Goal: Task Accomplishment & Management: Manage account settings

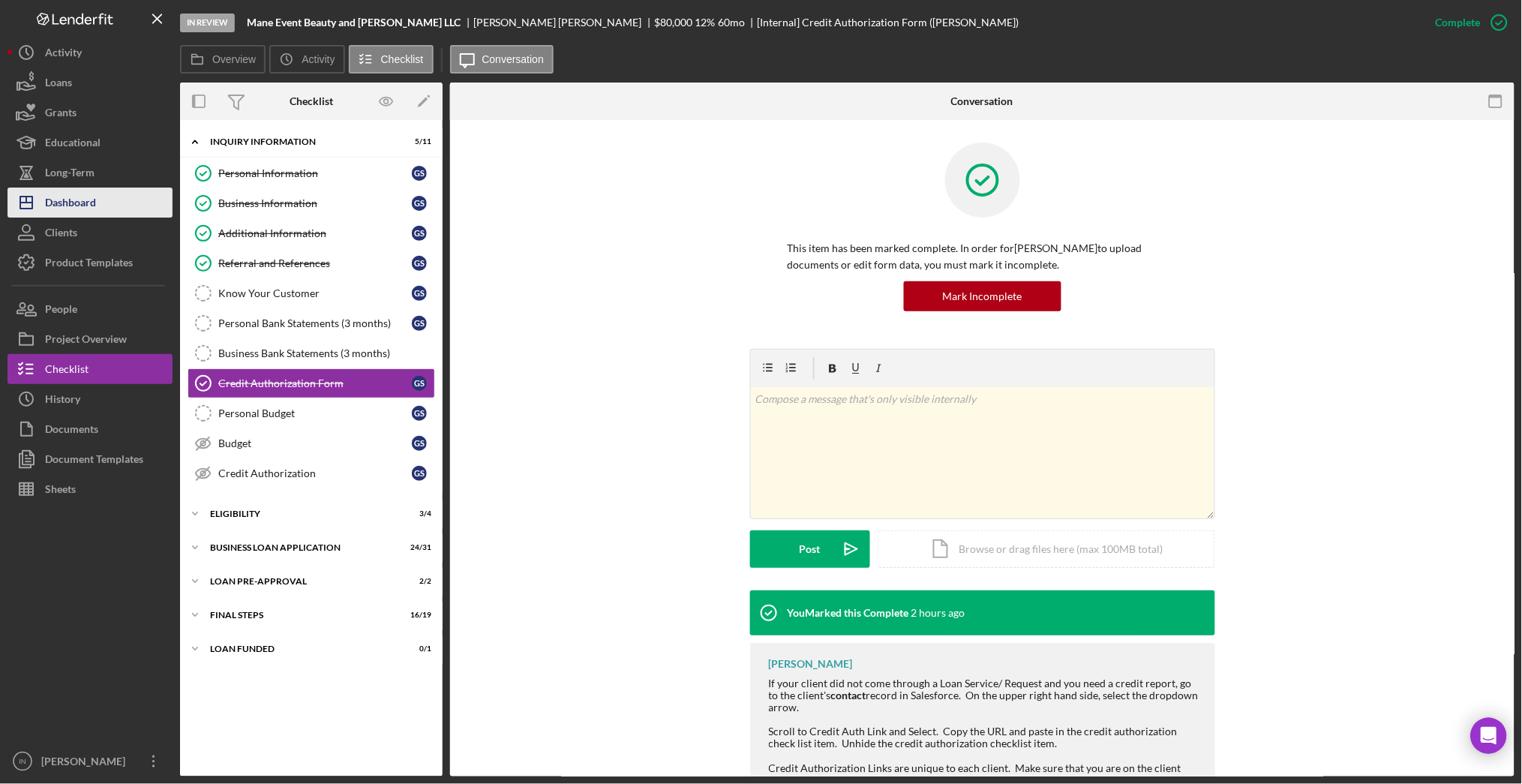
click at [90, 197] on div "Dashboard" at bounding box center [71, 204] width 51 height 34
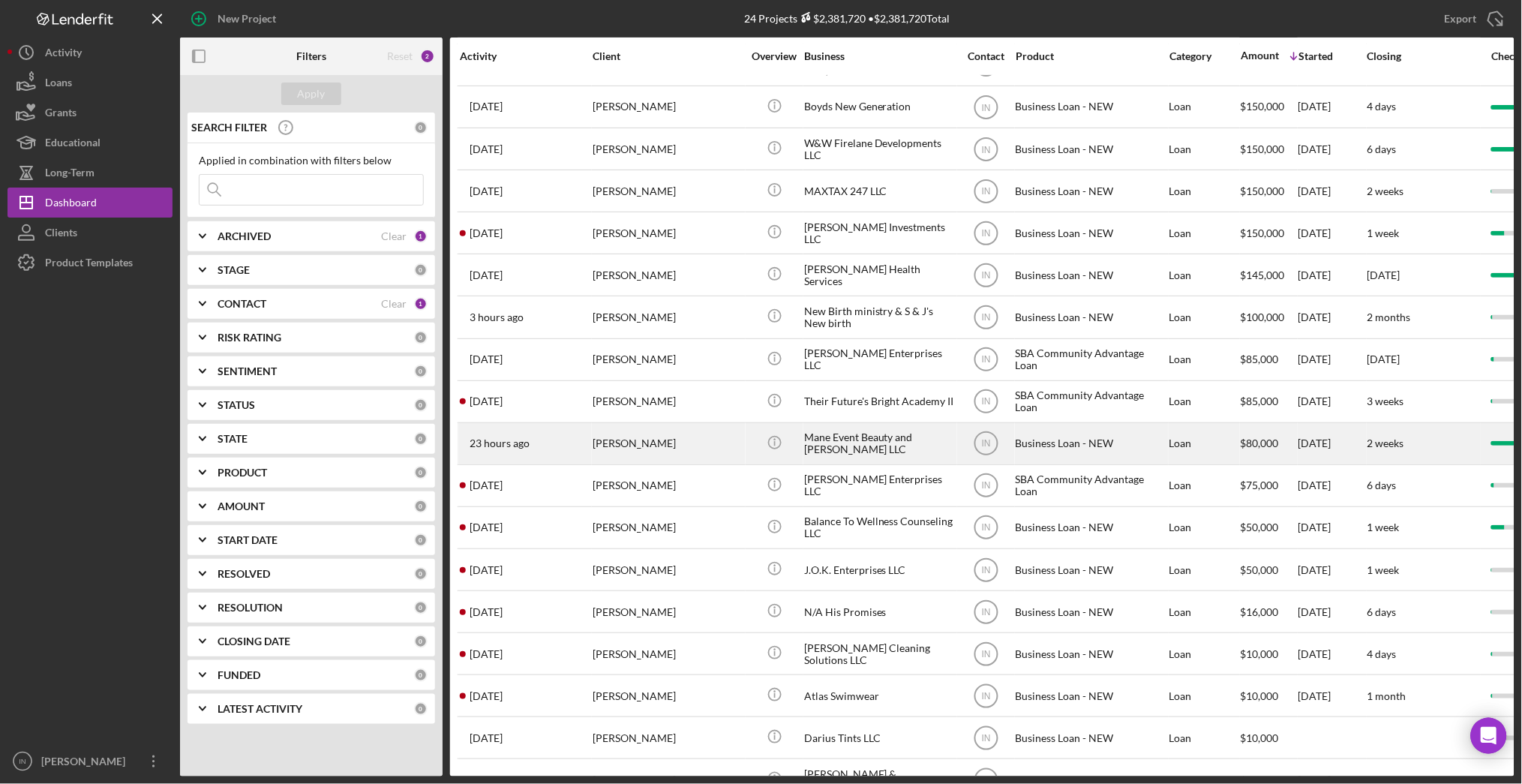
scroll to position [336, 0]
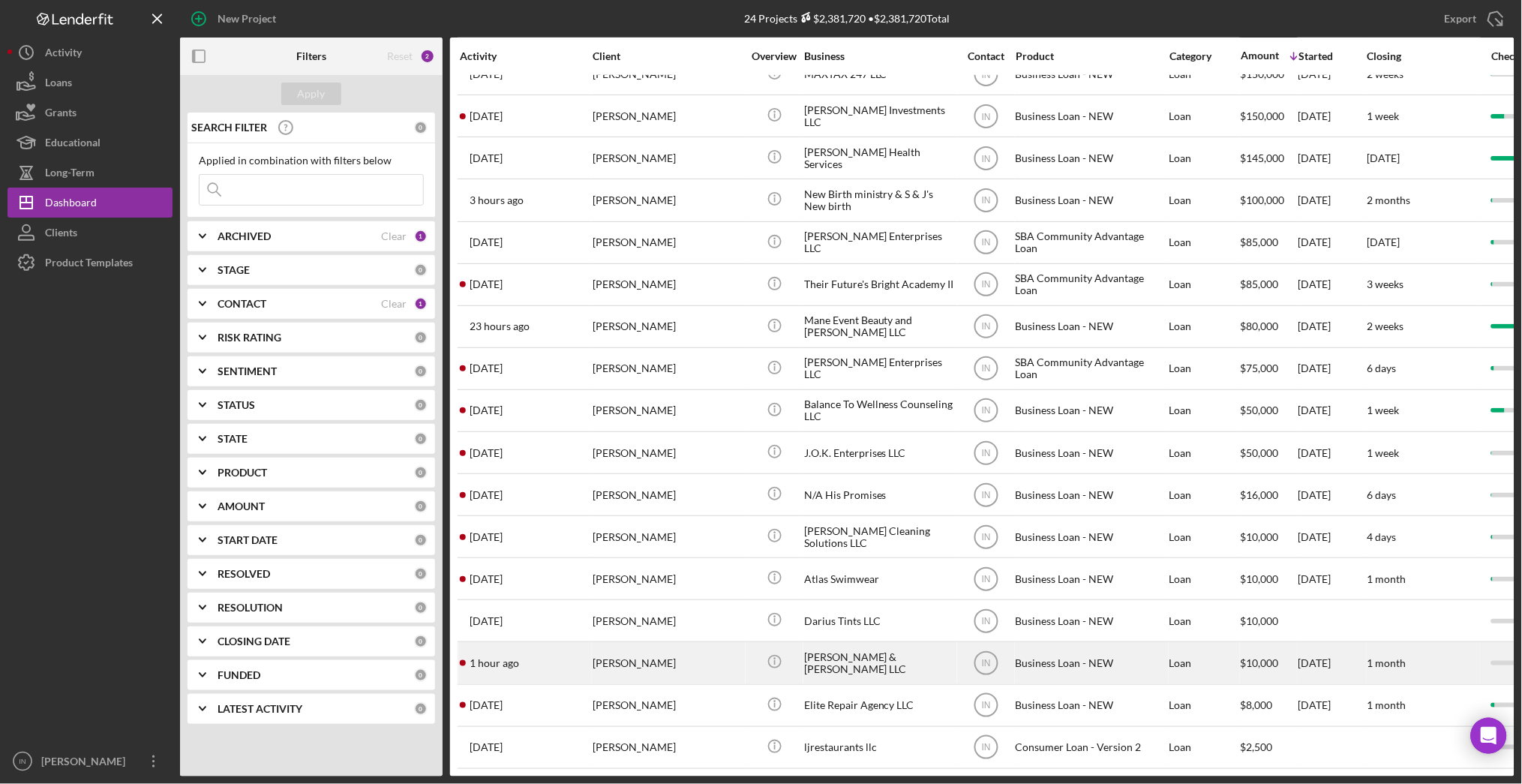
click at [649, 645] on div "[PERSON_NAME]" at bounding box center [667, 663] width 150 height 40
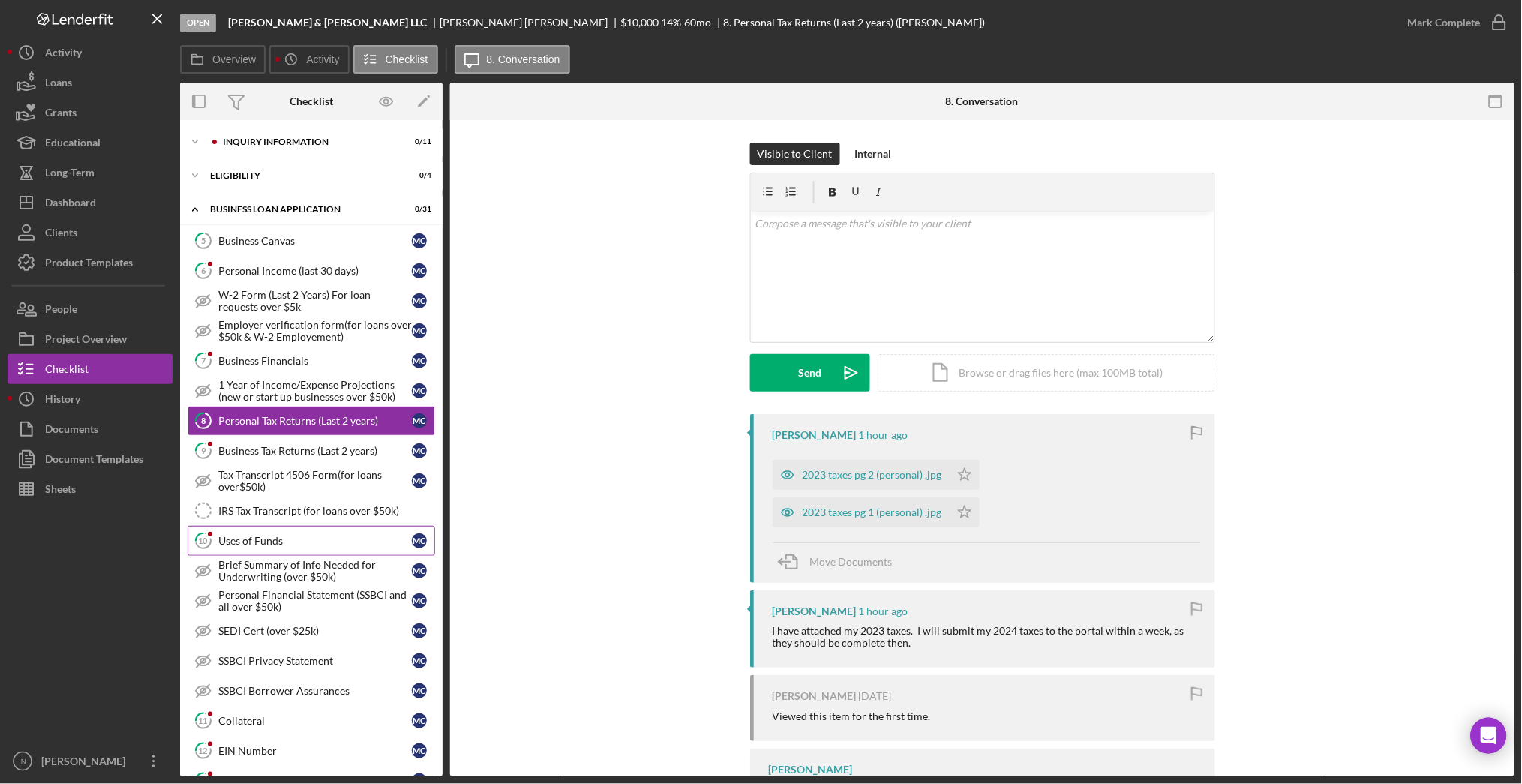
click at [297, 538] on div "Uses of Funds" at bounding box center [315, 541] width 193 height 12
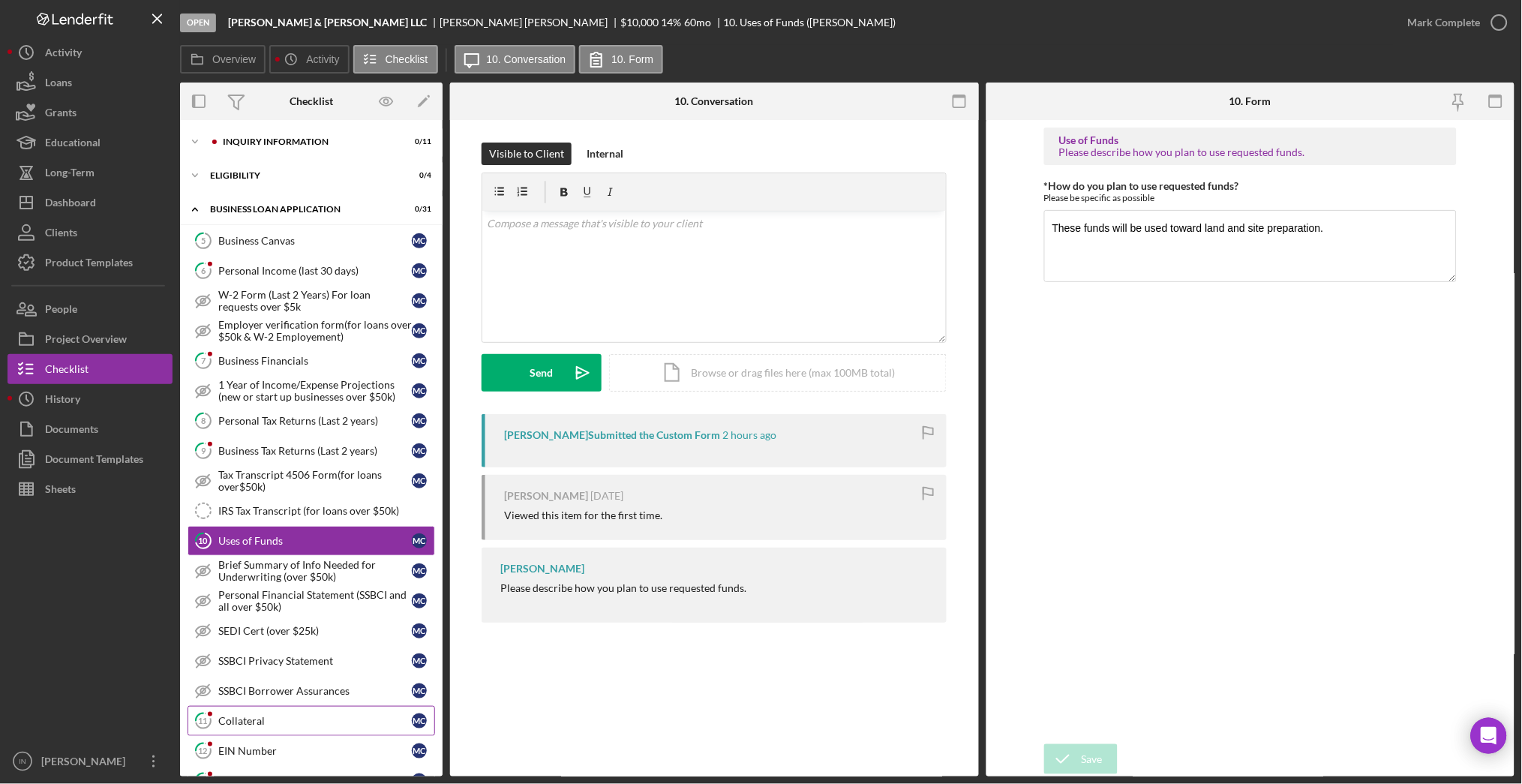
click at [260, 719] on div "Collateral" at bounding box center [315, 721] width 193 height 12
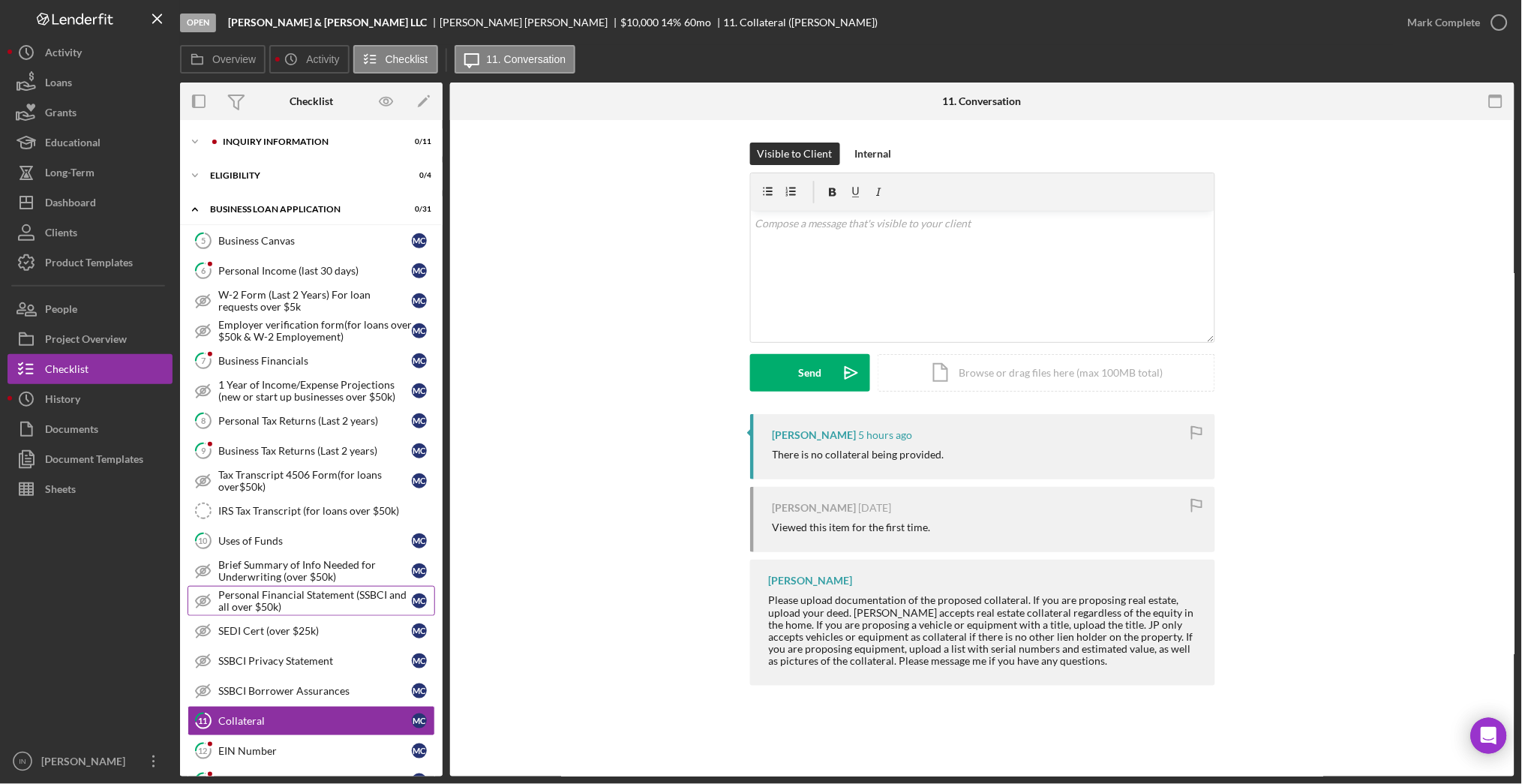
scroll to position [100, 0]
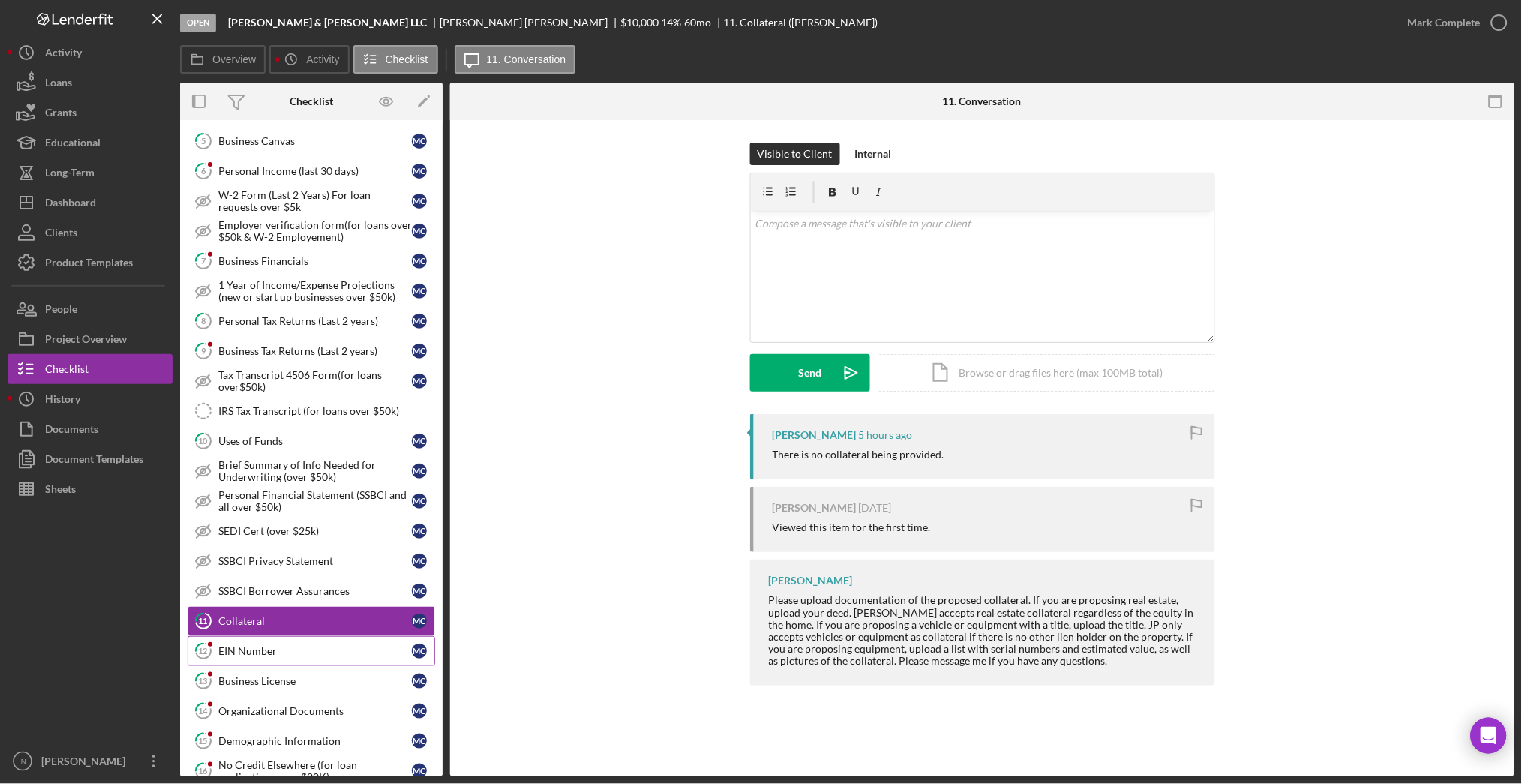
click at [278, 654] on div "EIN Number" at bounding box center [315, 651] width 193 height 12
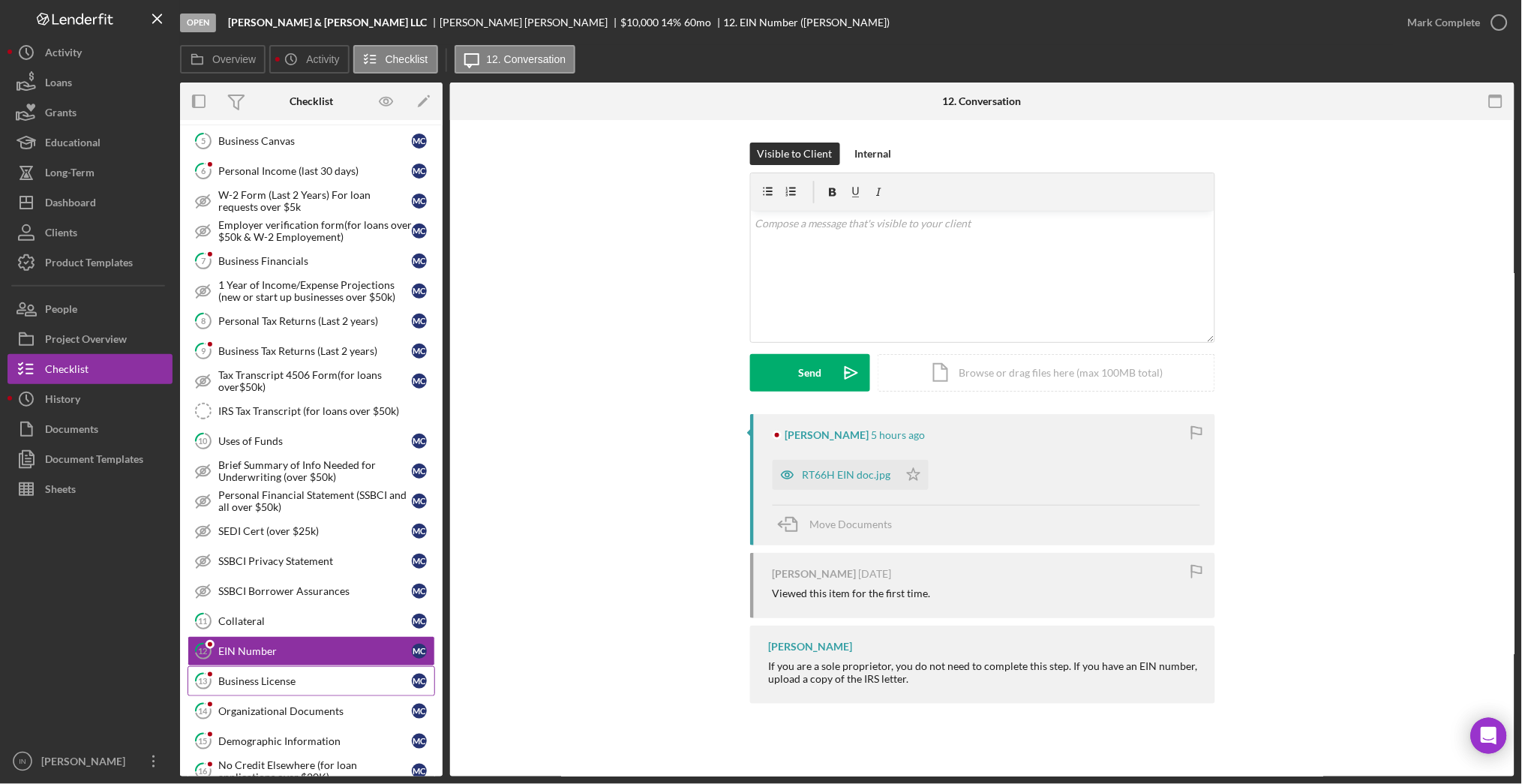
click at [277, 676] on link "13 Business License M C" at bounding box center [311, 681] width 247 height 30
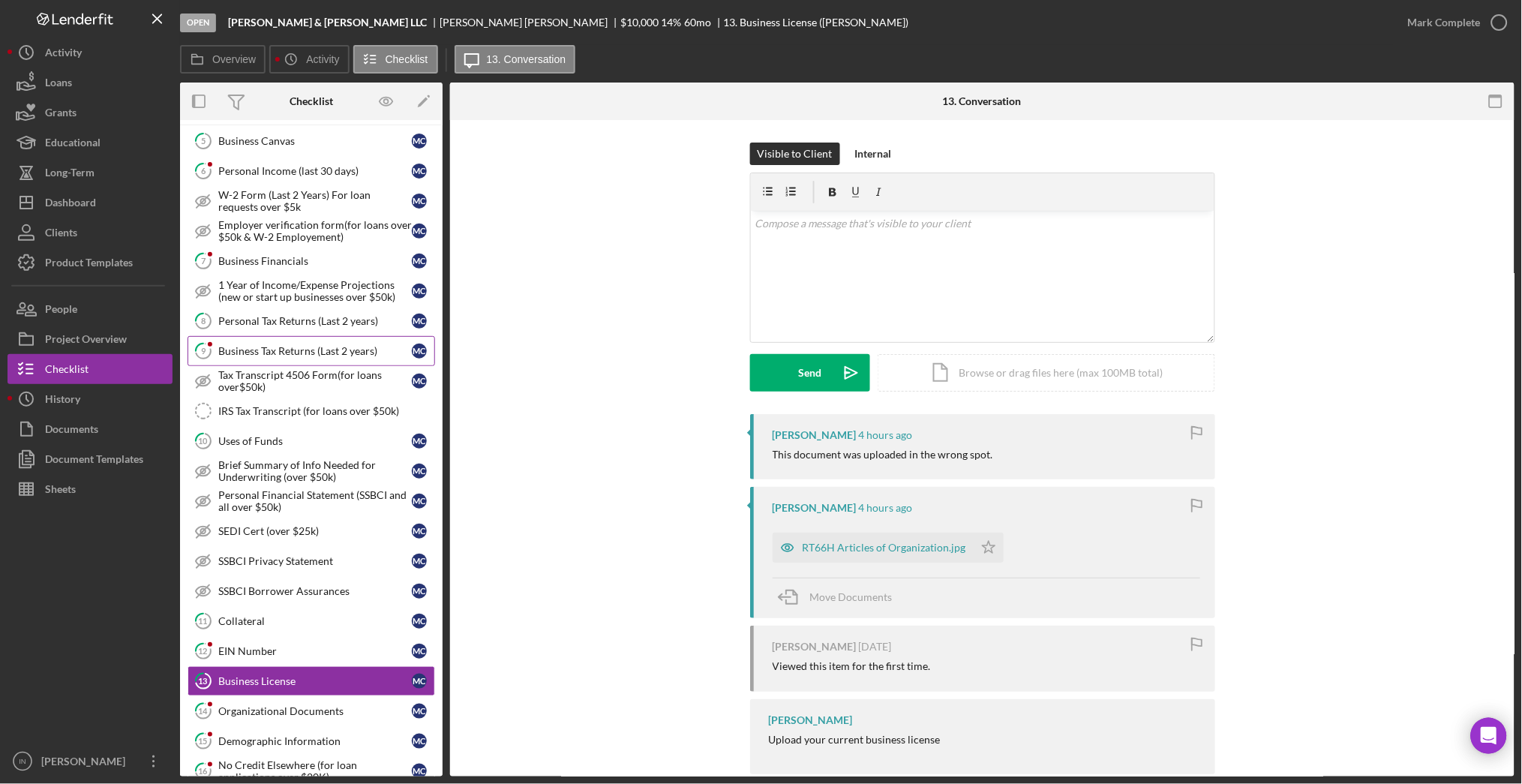
click at [306, 341] on link "9 Business Tax Returns (Last 2 years) M C" at bounding box center [311, 351] width 247 height 30
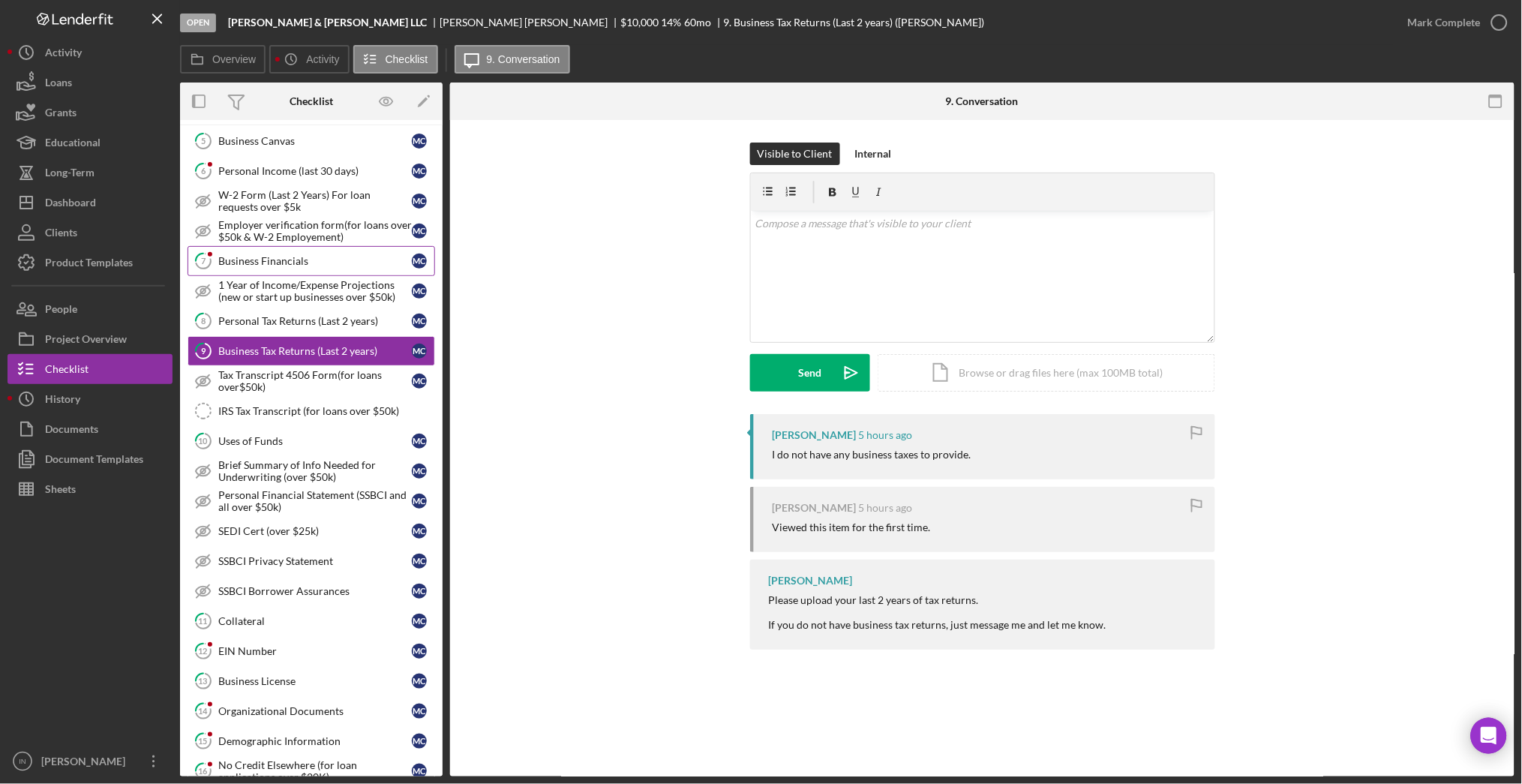
click at [279, 264] on div "Business Financials" at bounding box center [315, 261] width 193 height 12
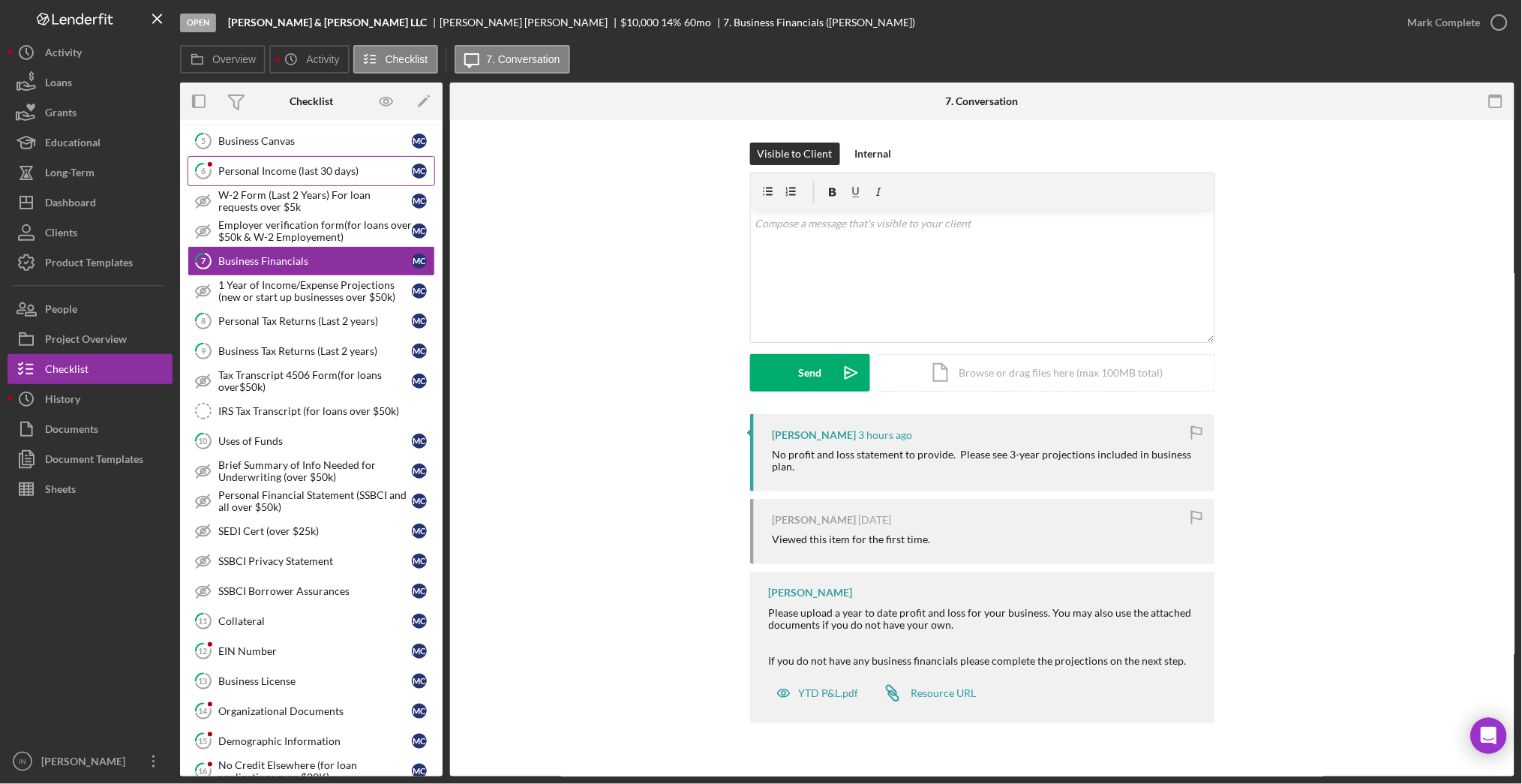
click at [290, 173] on div "Personal Income (last 30 days)" at bounding box center [315, 171] width 193 height 12
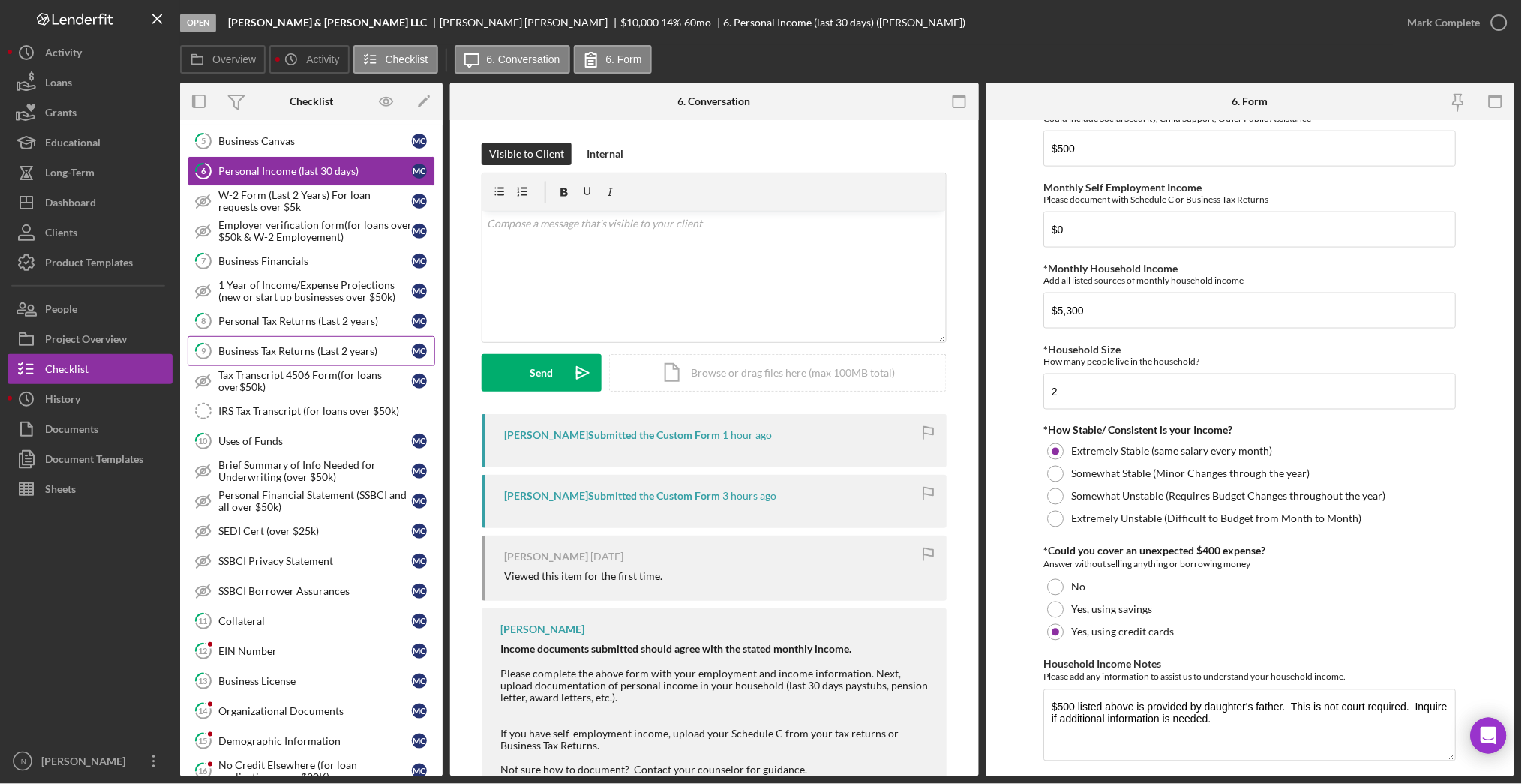
scroll to position [498, 0]
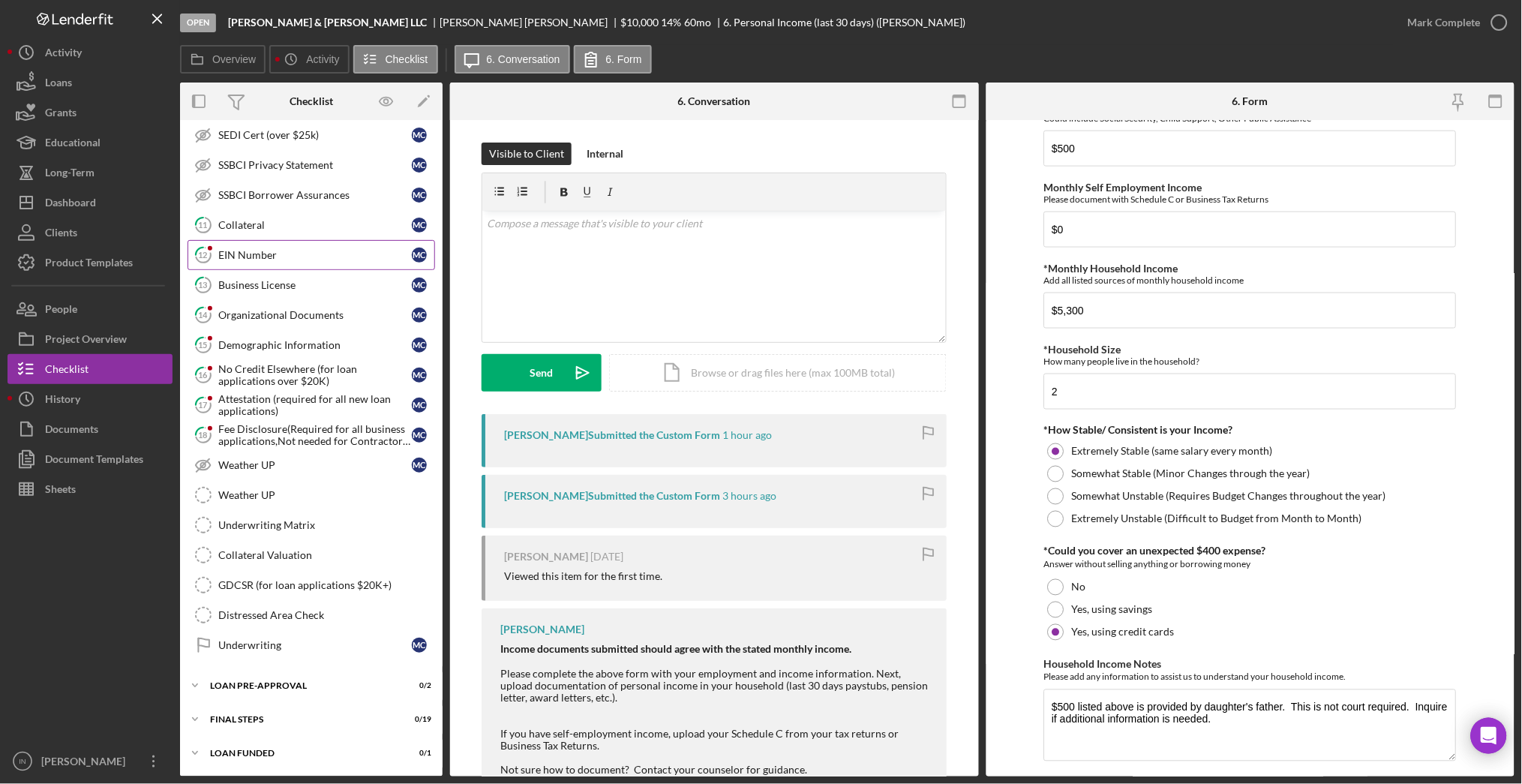
click at [288, 245] on link "12 EIN Number M C" at bounding box center [311, 255] width 247 height 30
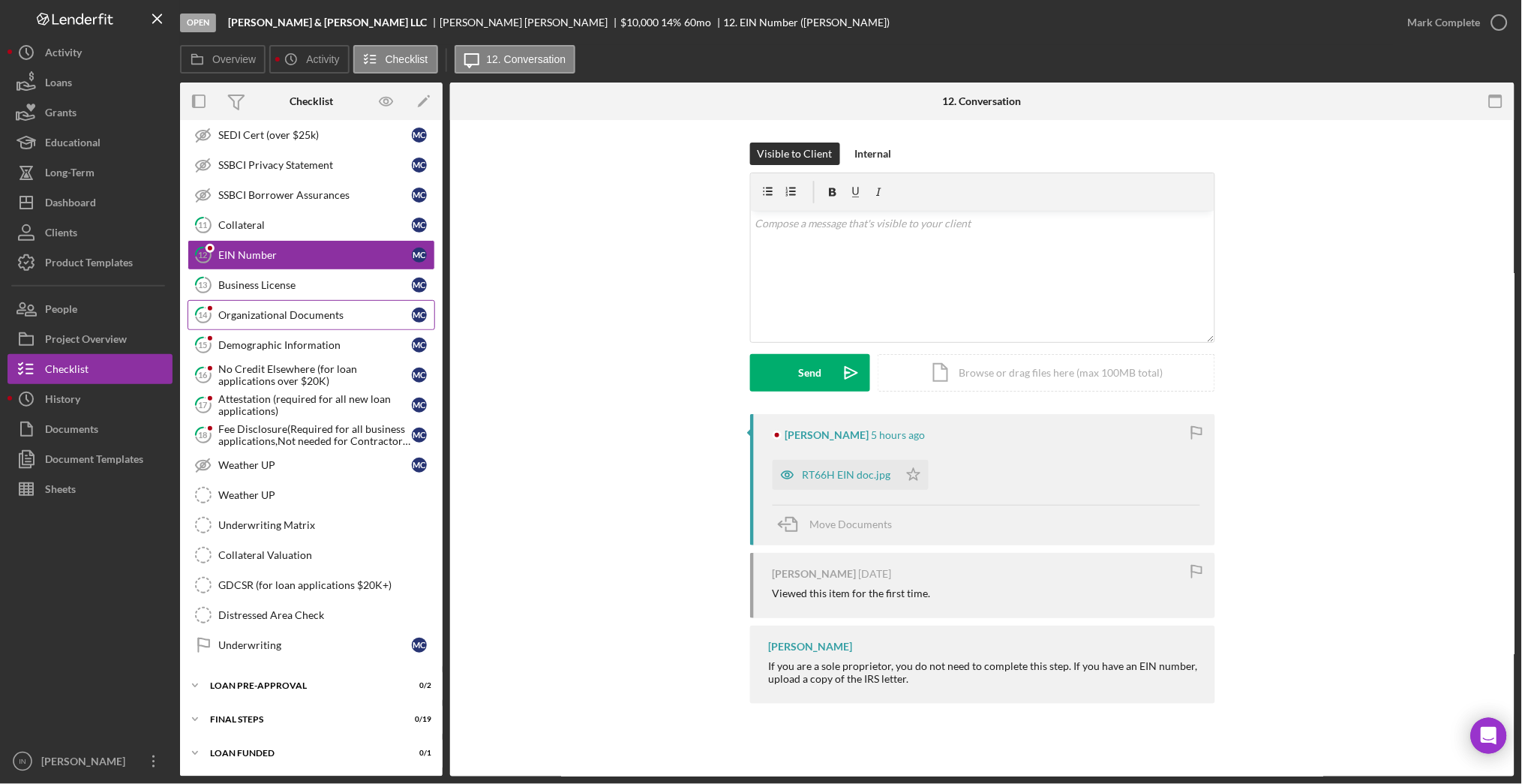
click at [280, 309] on div "Organizational Documents" at bounding box center [315, 315] width 193 height 12
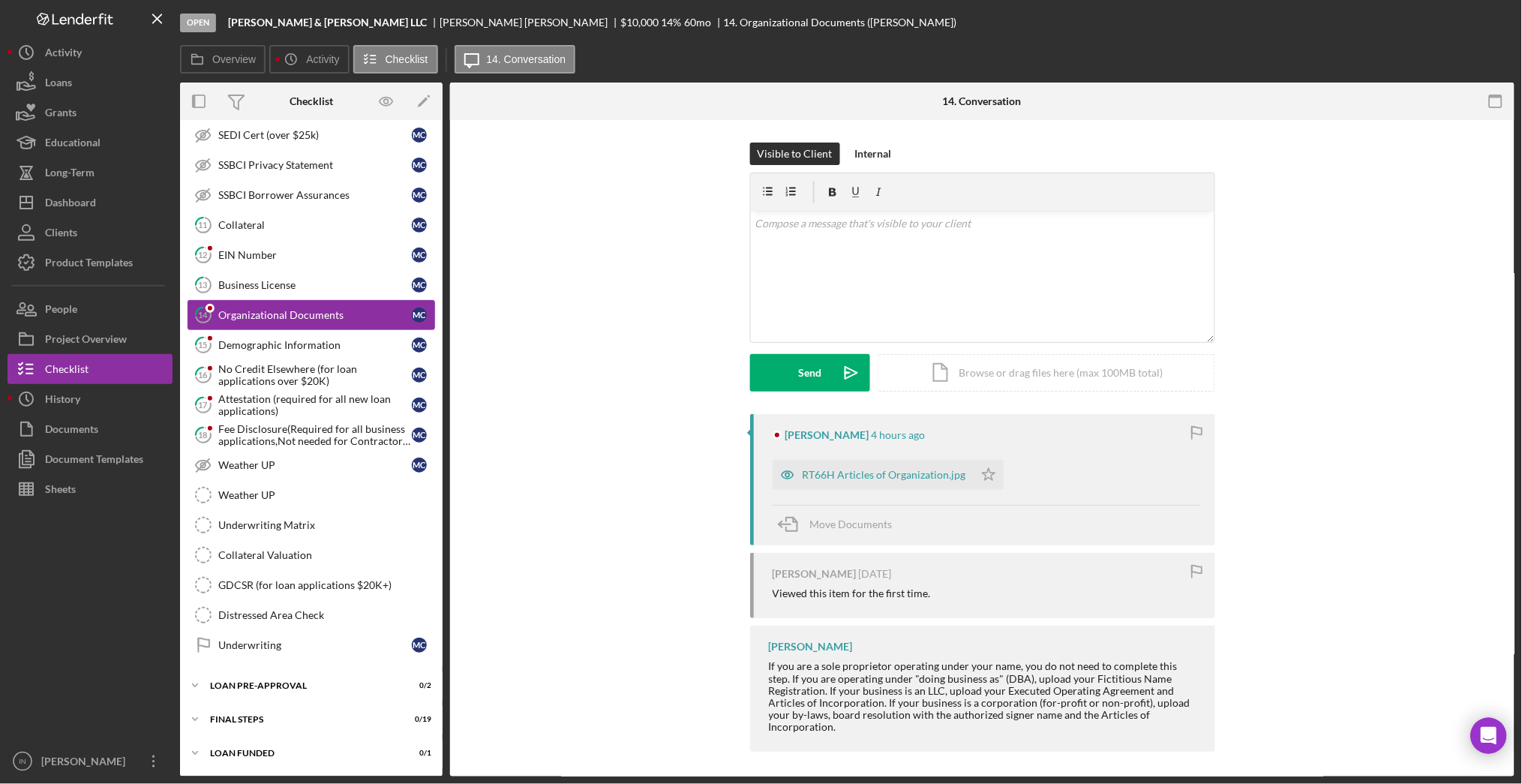
scroll to position [498, 0]
click at [291, 256] on div "EIN Number" at bounding box center [315, 255] width 193 height 12
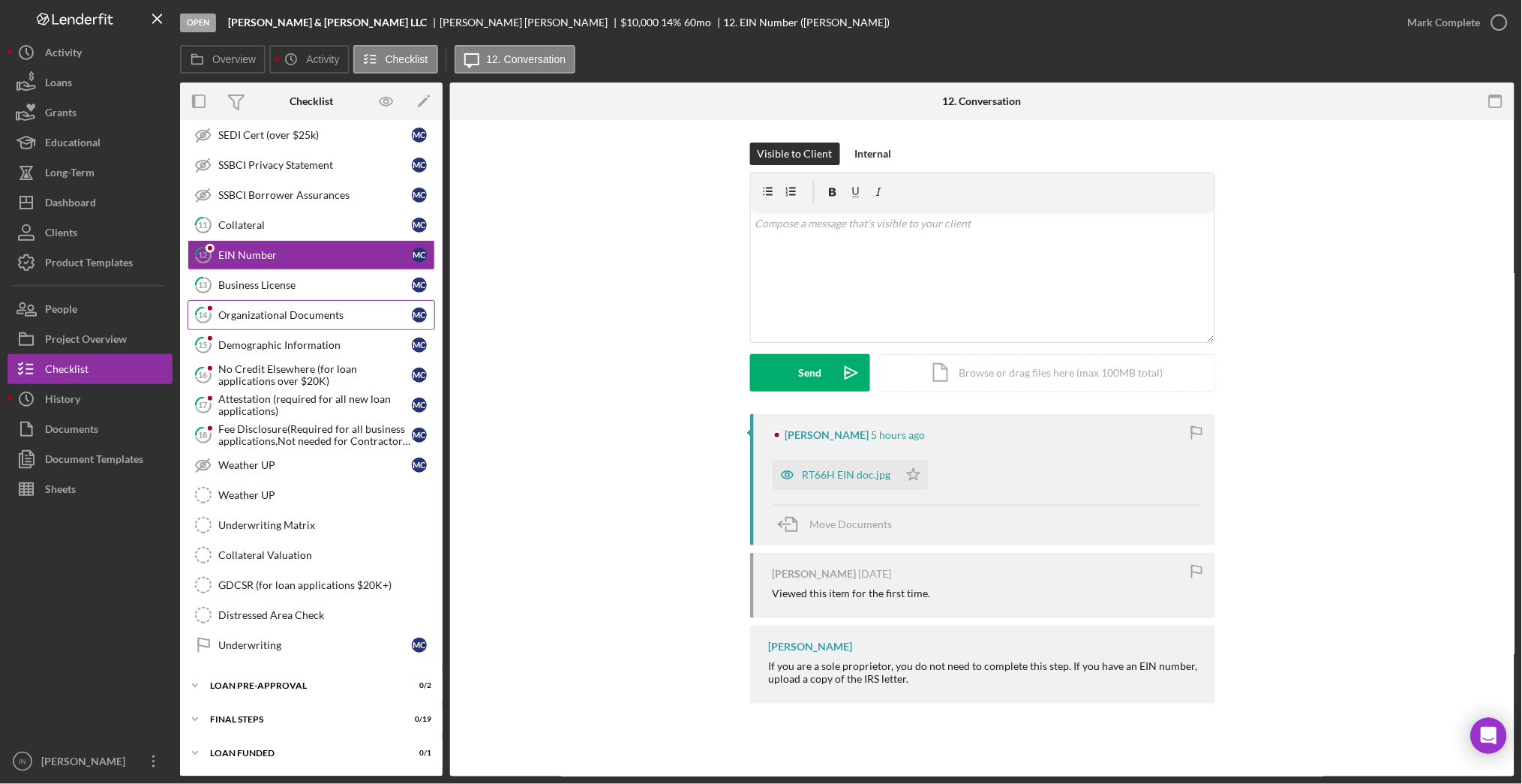
click at [274, 305] on link "14 Organizational Documents M C" at bounding box center [311, 314] width 247 height 30
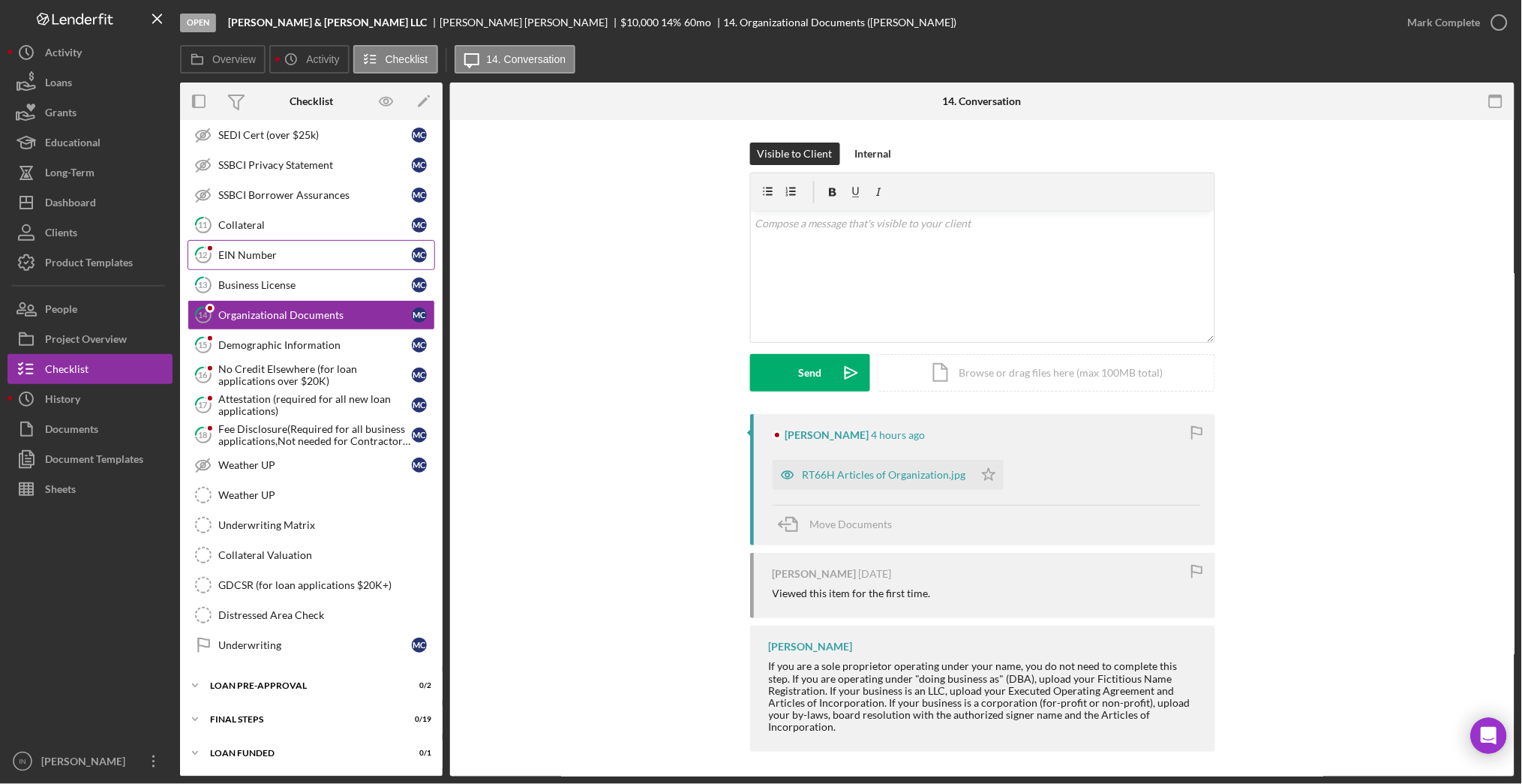
click at [252, 240] on link "12 EIN Number M C" at bounding box center [311, 255] width 247 height 30
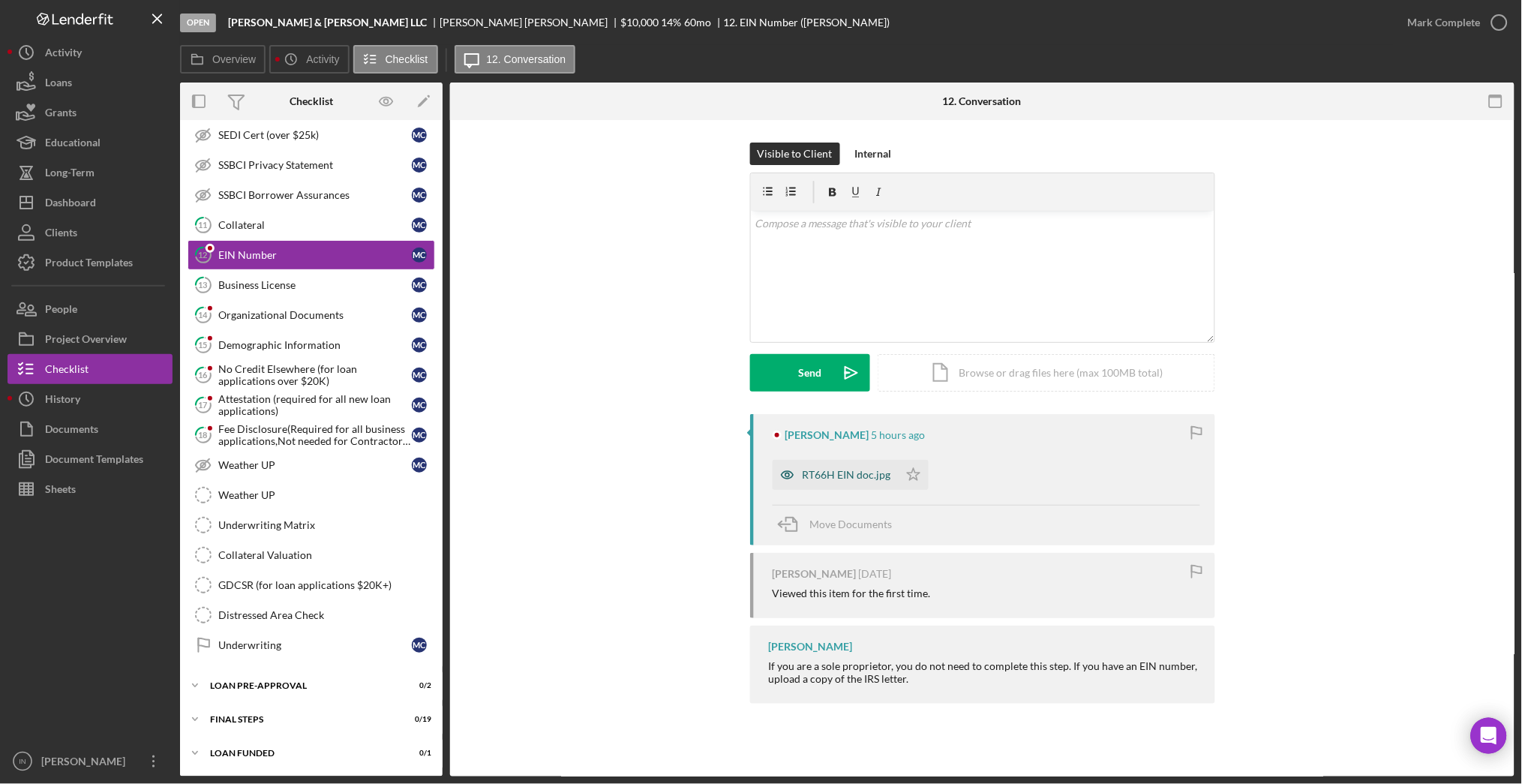
click at [850, 471] on div "RT66H EIN doc.jpg" at bounding box center [847, 475] width 89 height 12
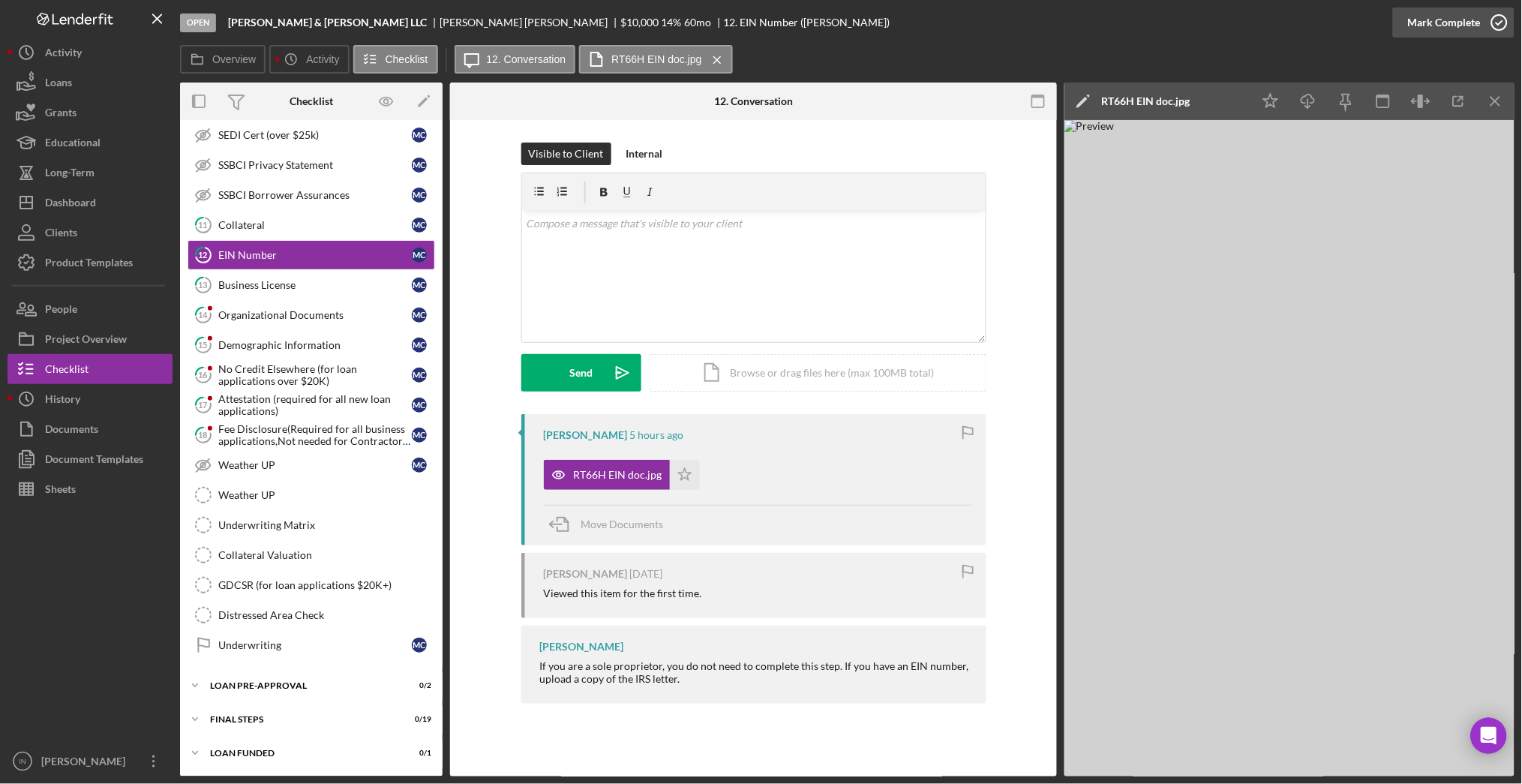
click at [1446, 28] on div "Mark Complete" at bounding box center [1444, 23] width 73 height 30
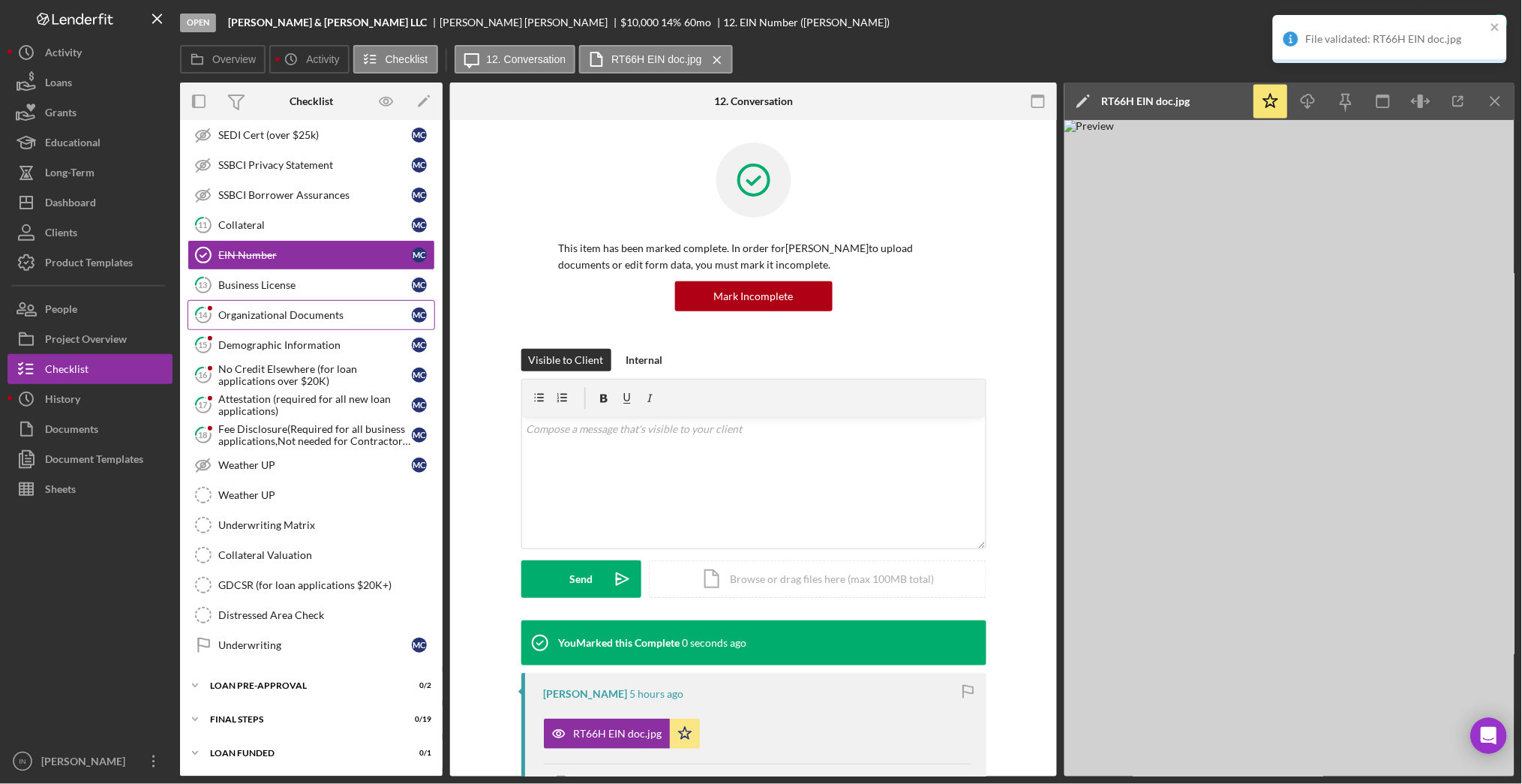
click at [254, 309] on div "Organizational Documents" at bounding box center [315, 315] width 193 height 12
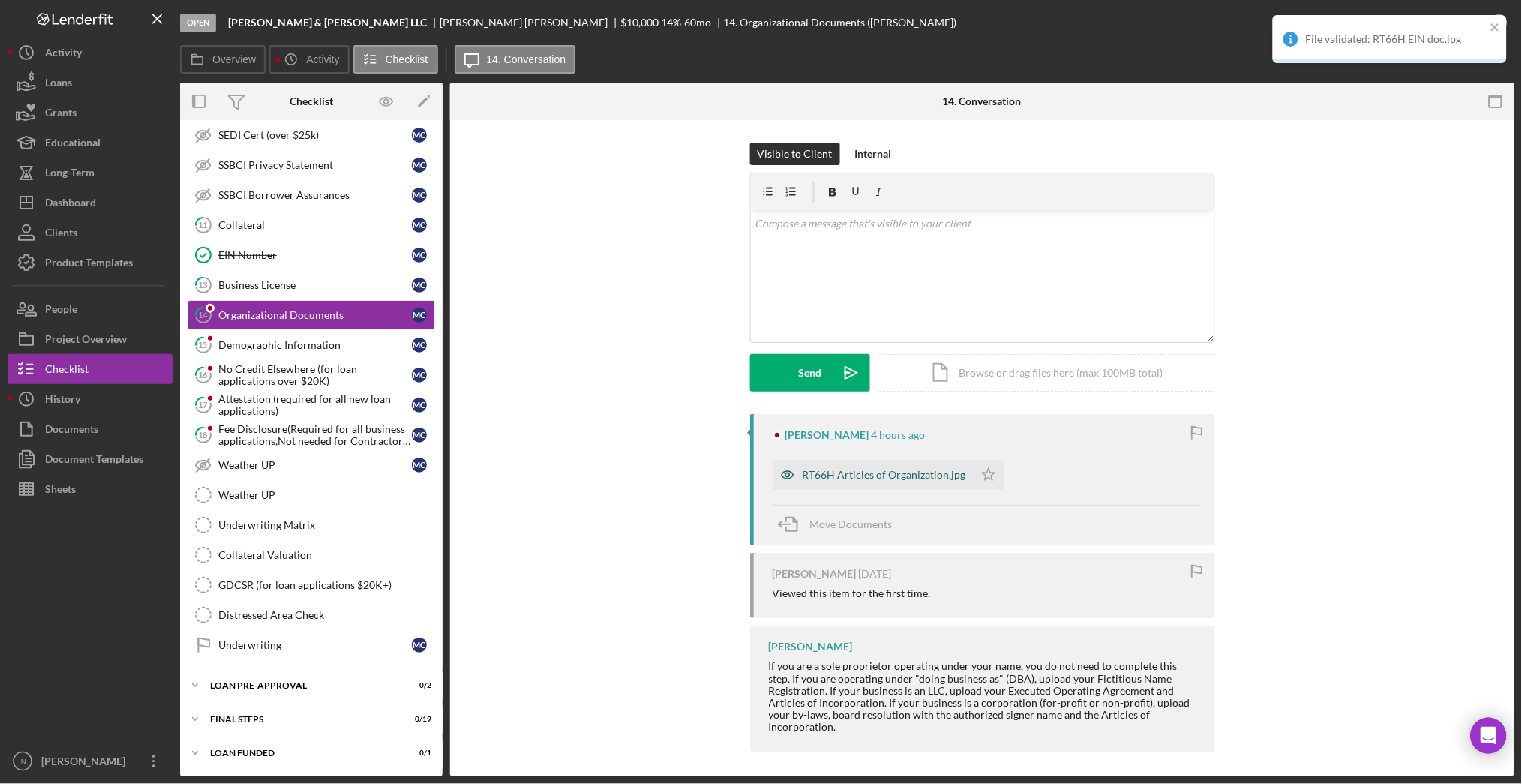
click at [902, 471] on div "RT66H Articles of Organization.jpg" at bounding box center [884, 475] width 164 height 12
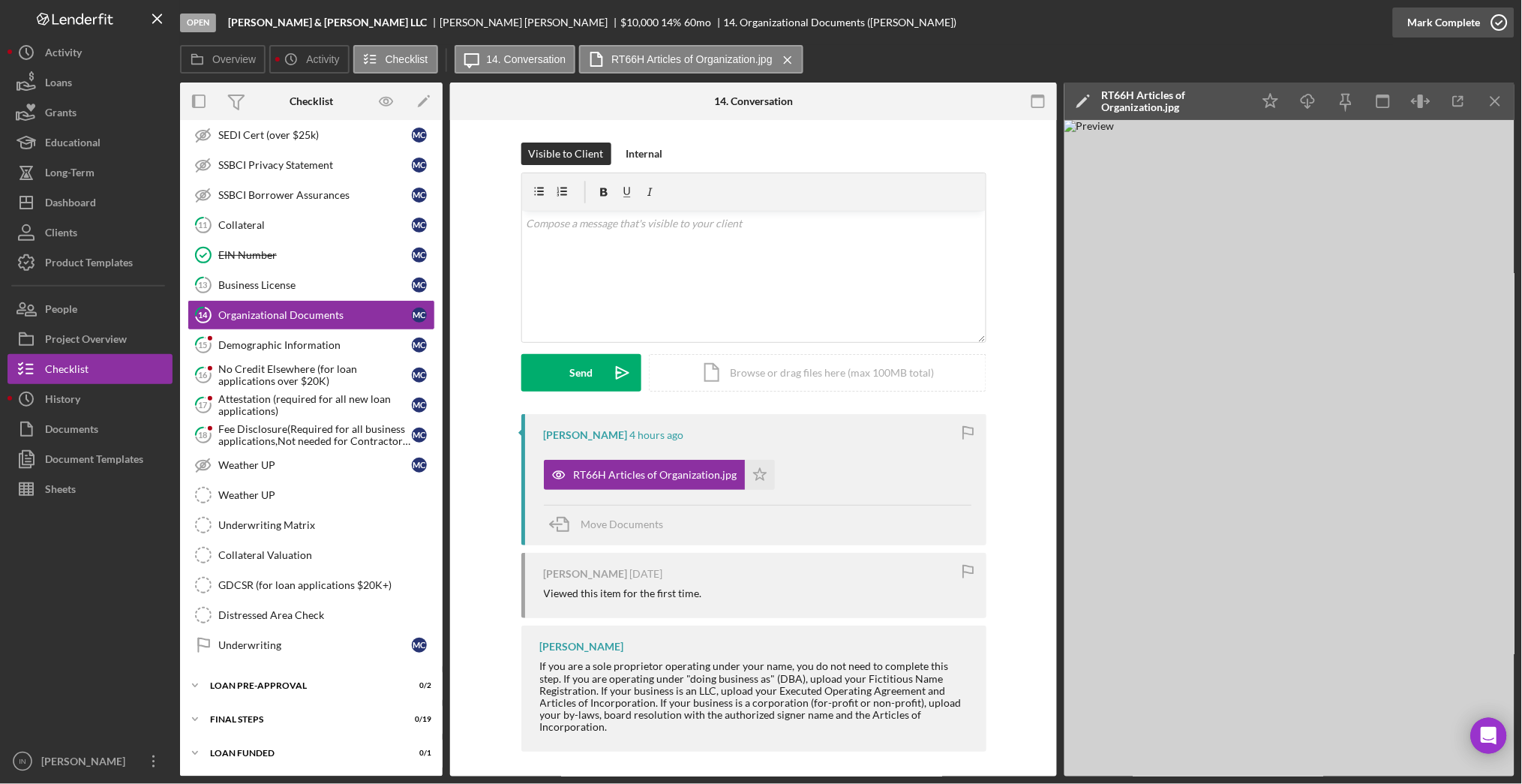
click at [1459, 24] on div "Mark Complete" at bounding box center [1444, 23] width 73 height 30
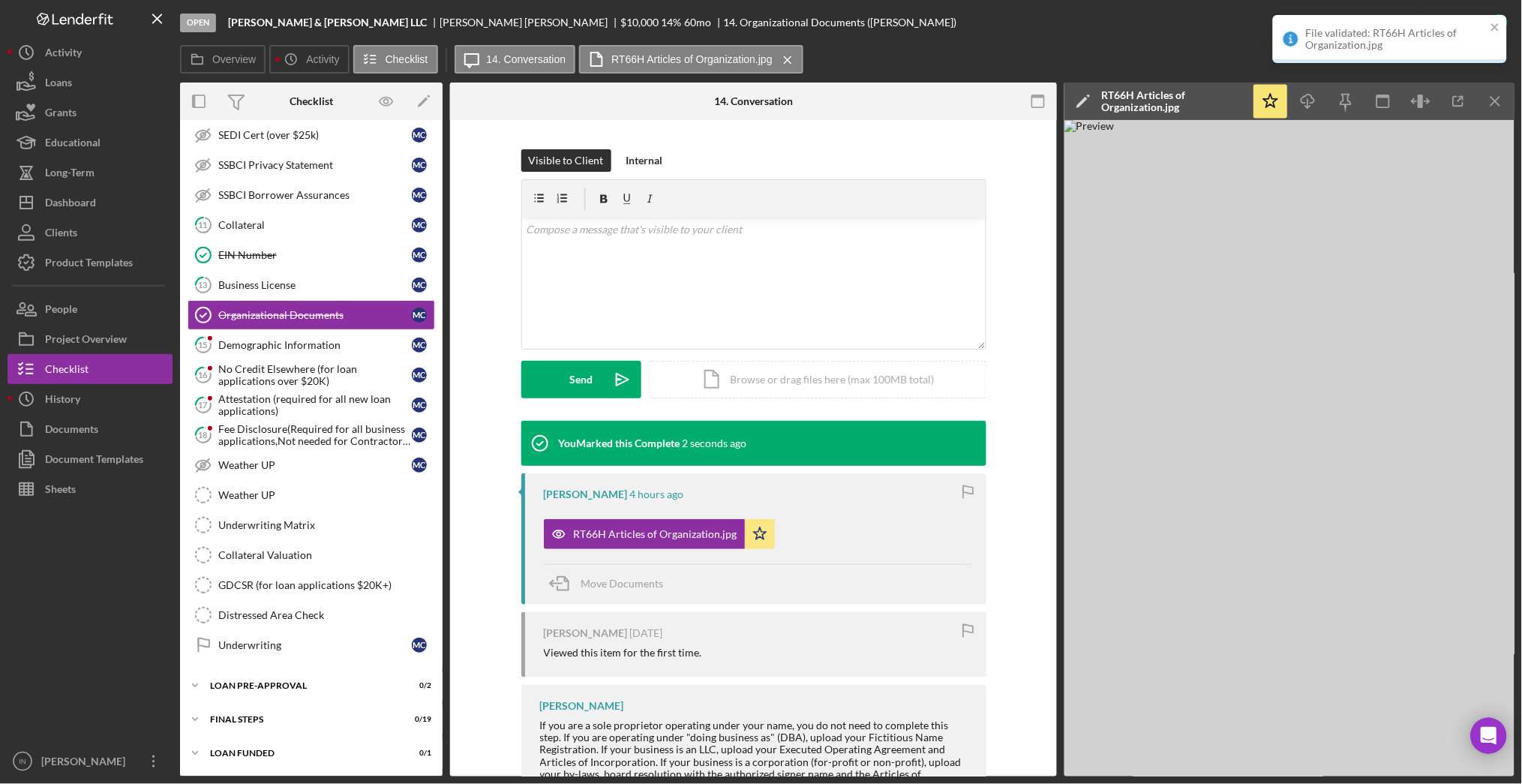
scroll to position [252, 0]
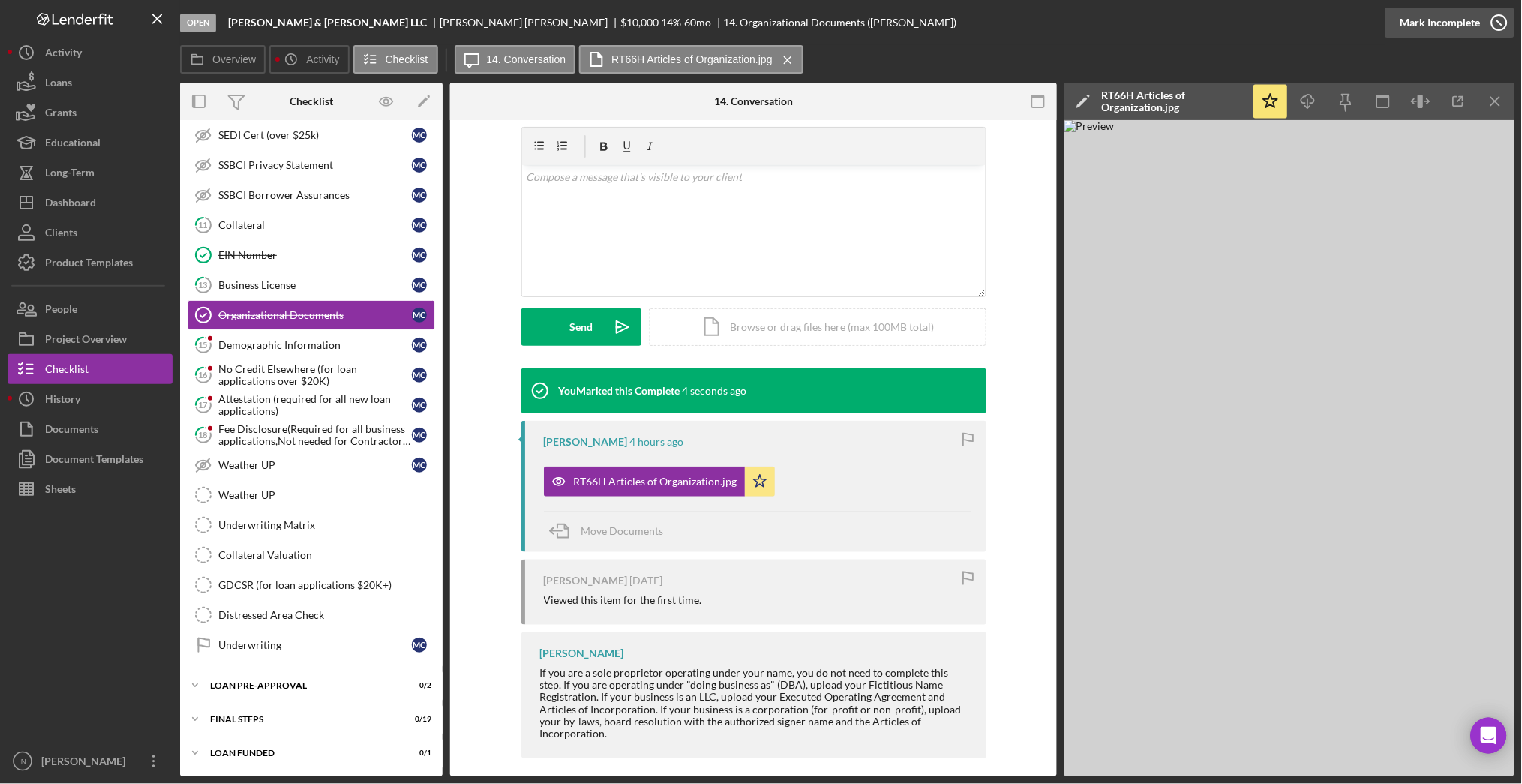
click at [1494, 34] on icon "button" at bounding box center [1499, 22] width 37 height 37
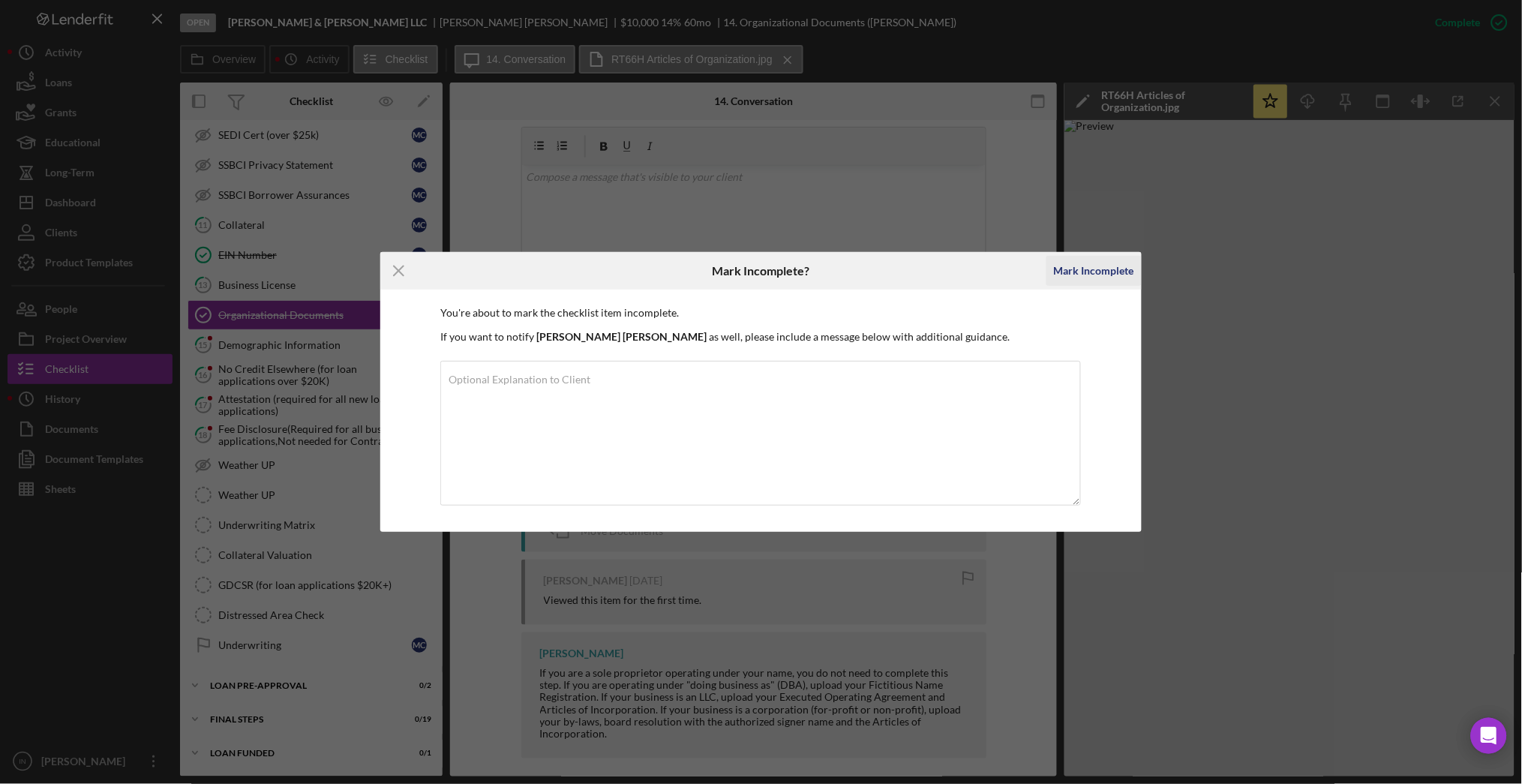
click at [1087, 261] on div "Mark Incomplete" at bounding box center [1094, 271] width 80 height 30
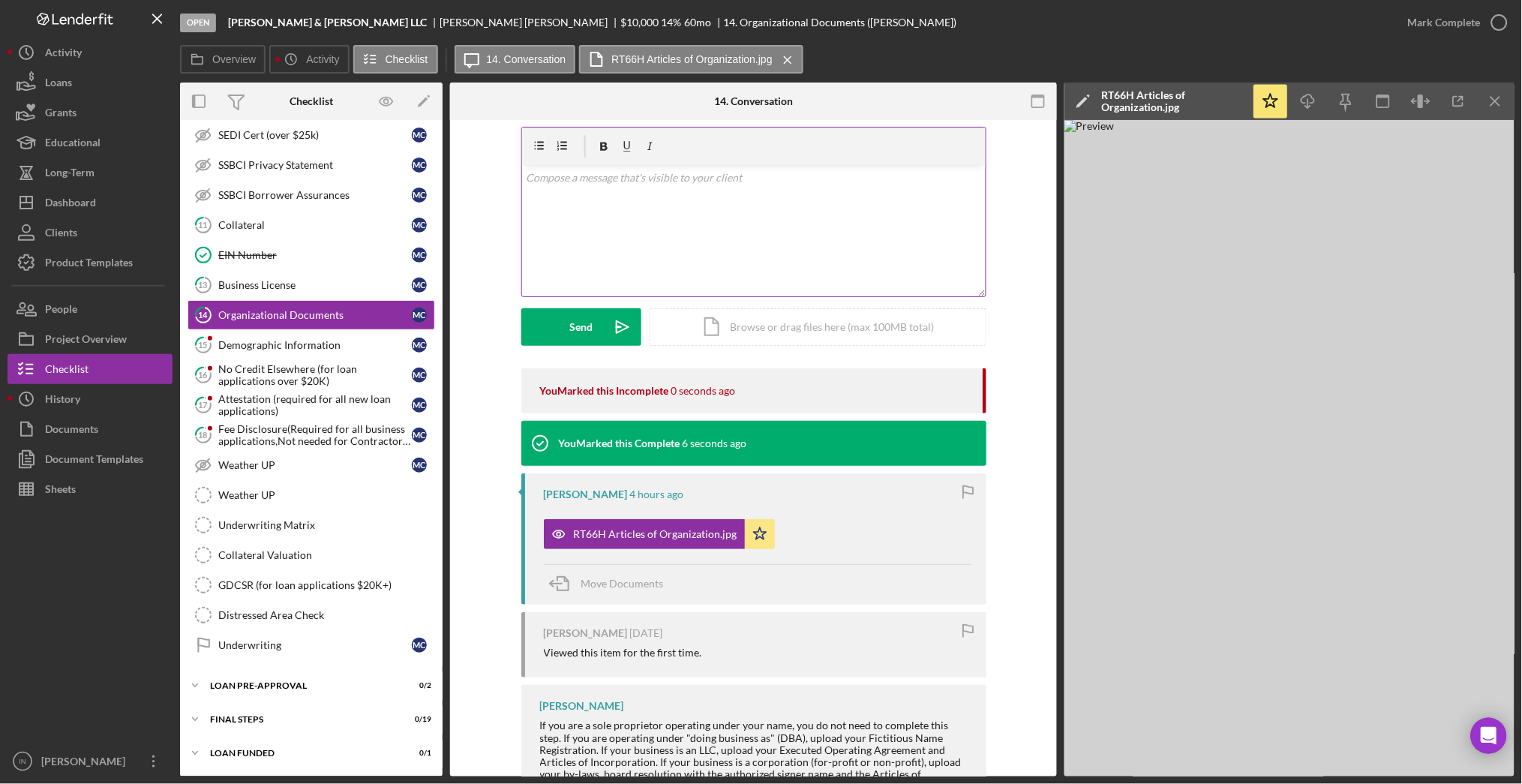
click at [661, 206] on div "v Color teal Color pink Remove color Add row above Add row below Add column bef…" at bounding box center [754, 230] width 463 height 132
click at [572, 330] on div "Send" at bounding box center [580, 327] width 24 height 37
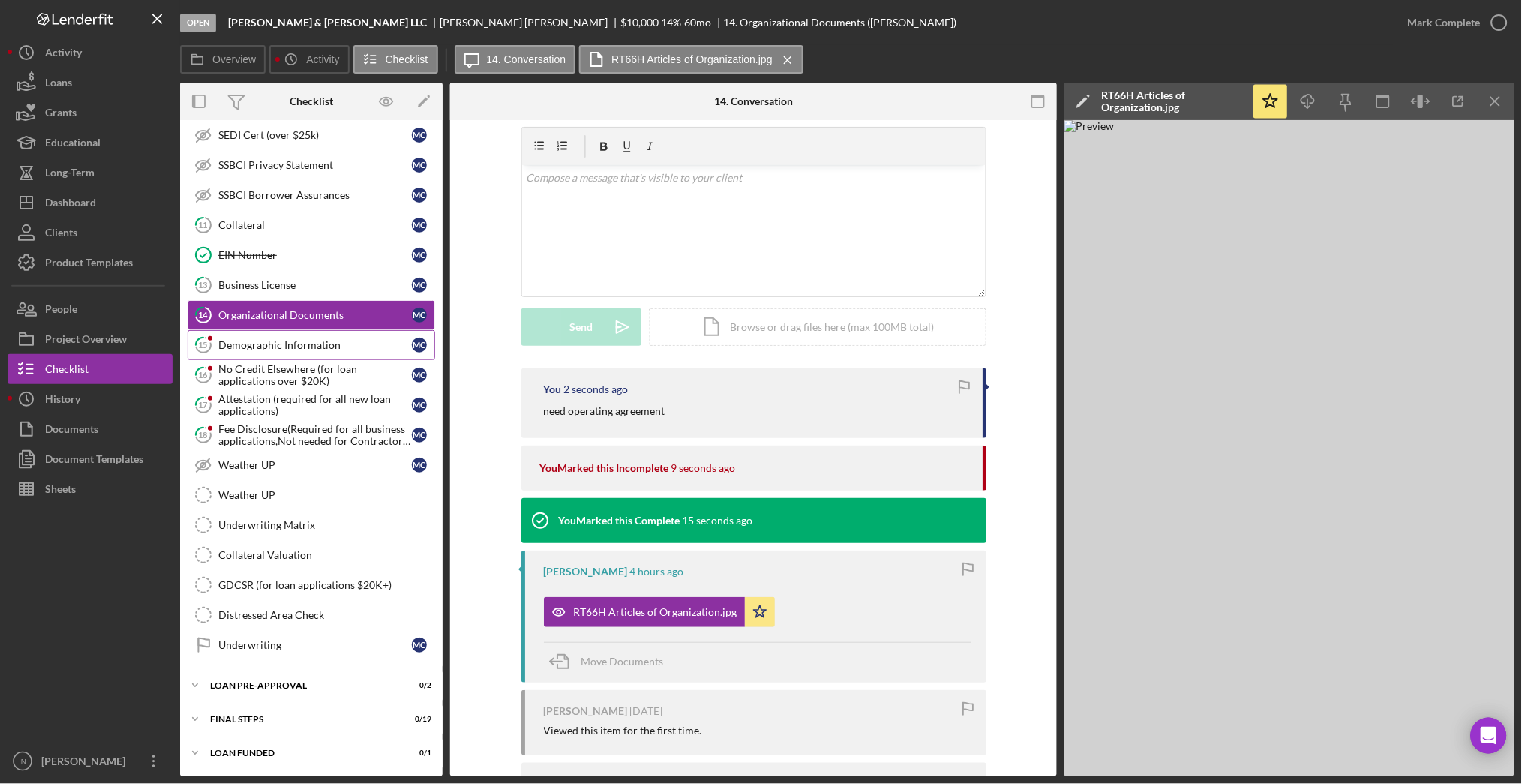
click at [308, 346] on div "Demographic Information" at bounding box center [315, 345] width 193 height 12
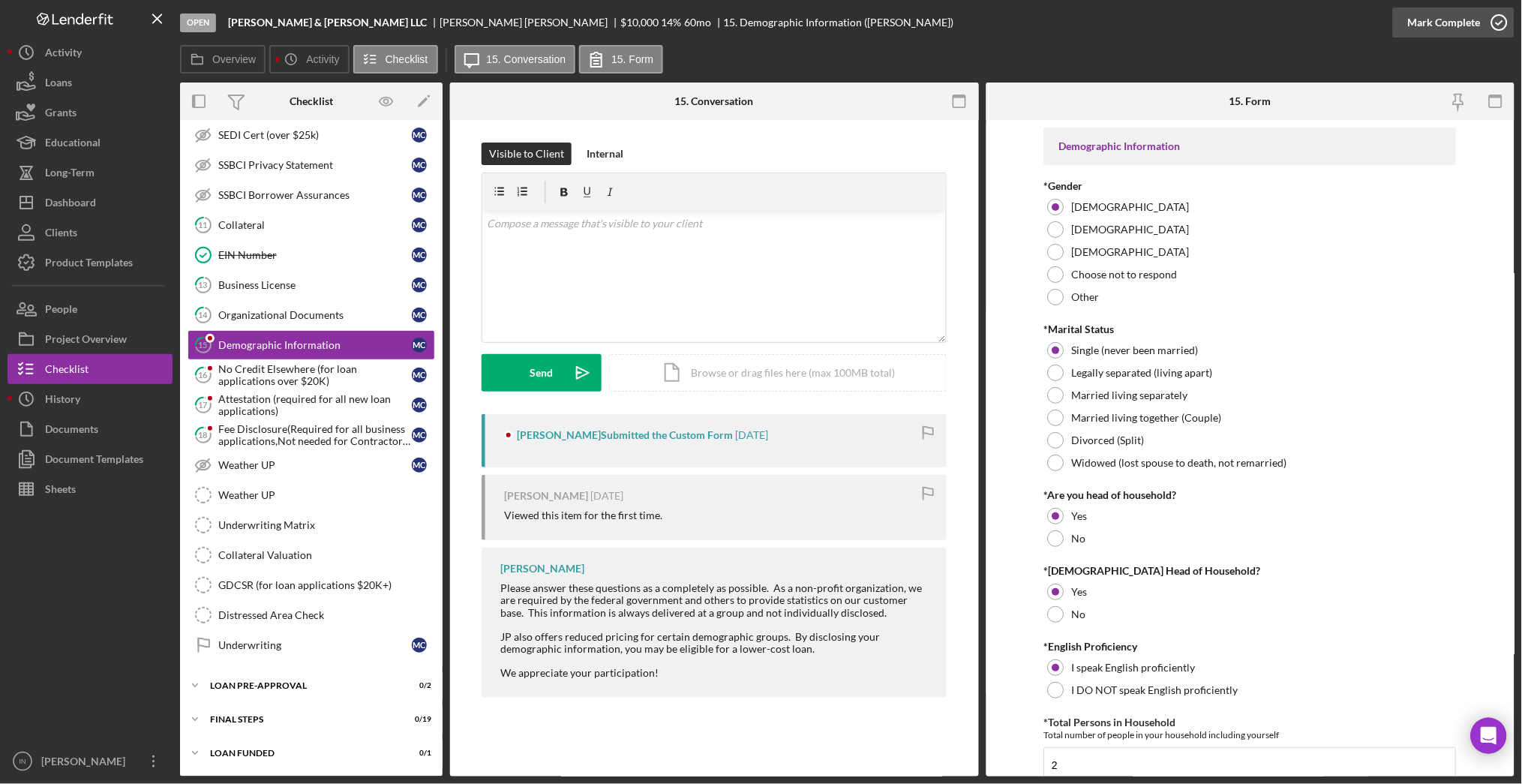
click at [1471, 24] on div "Mark Complete" at bounding box center [1444, 23] width 73 height 30
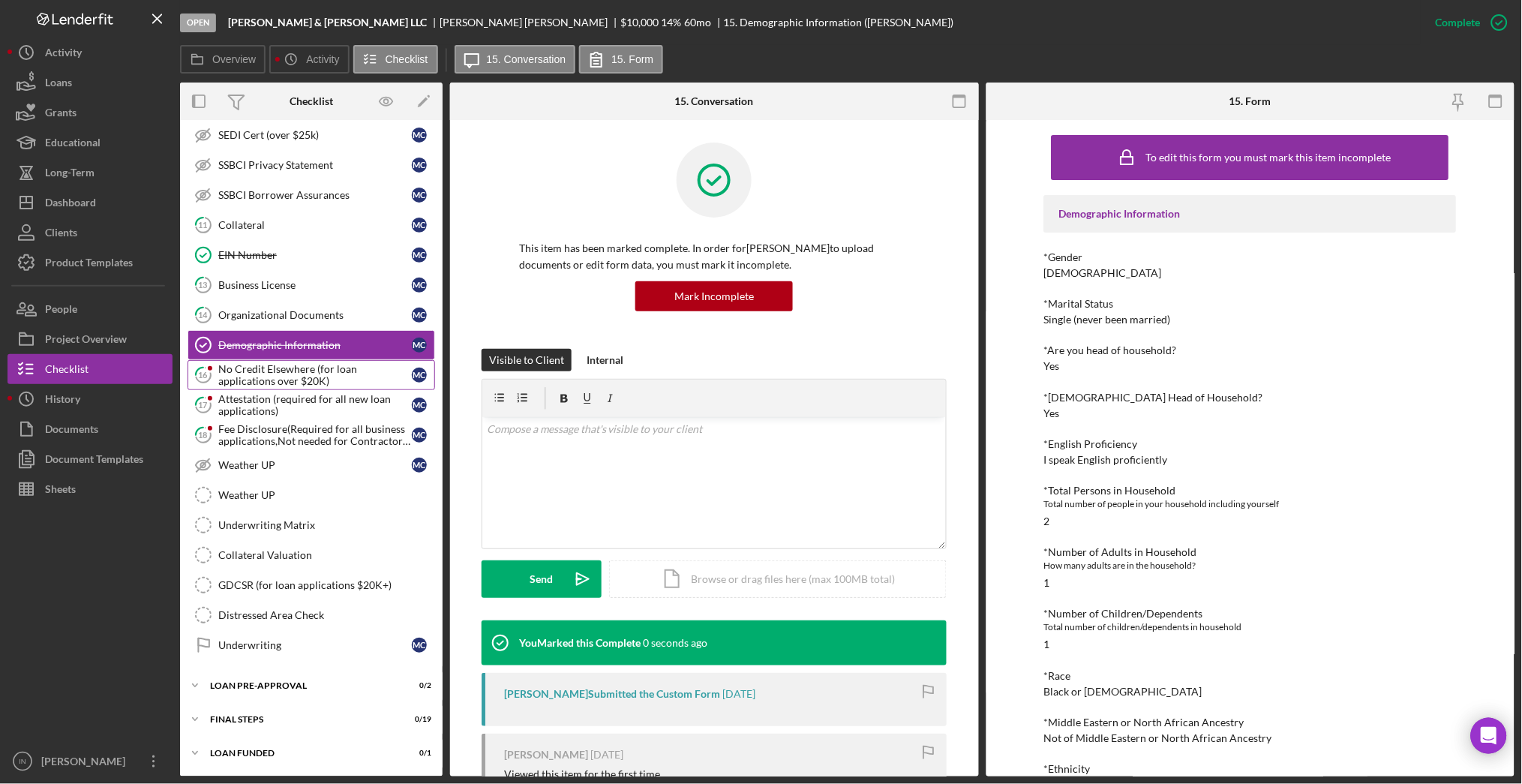
click at [270, 367] on div "No Credit Elsewhere (for loan applications over $20K)" at bounding box center [315, 375] width 193 height 24
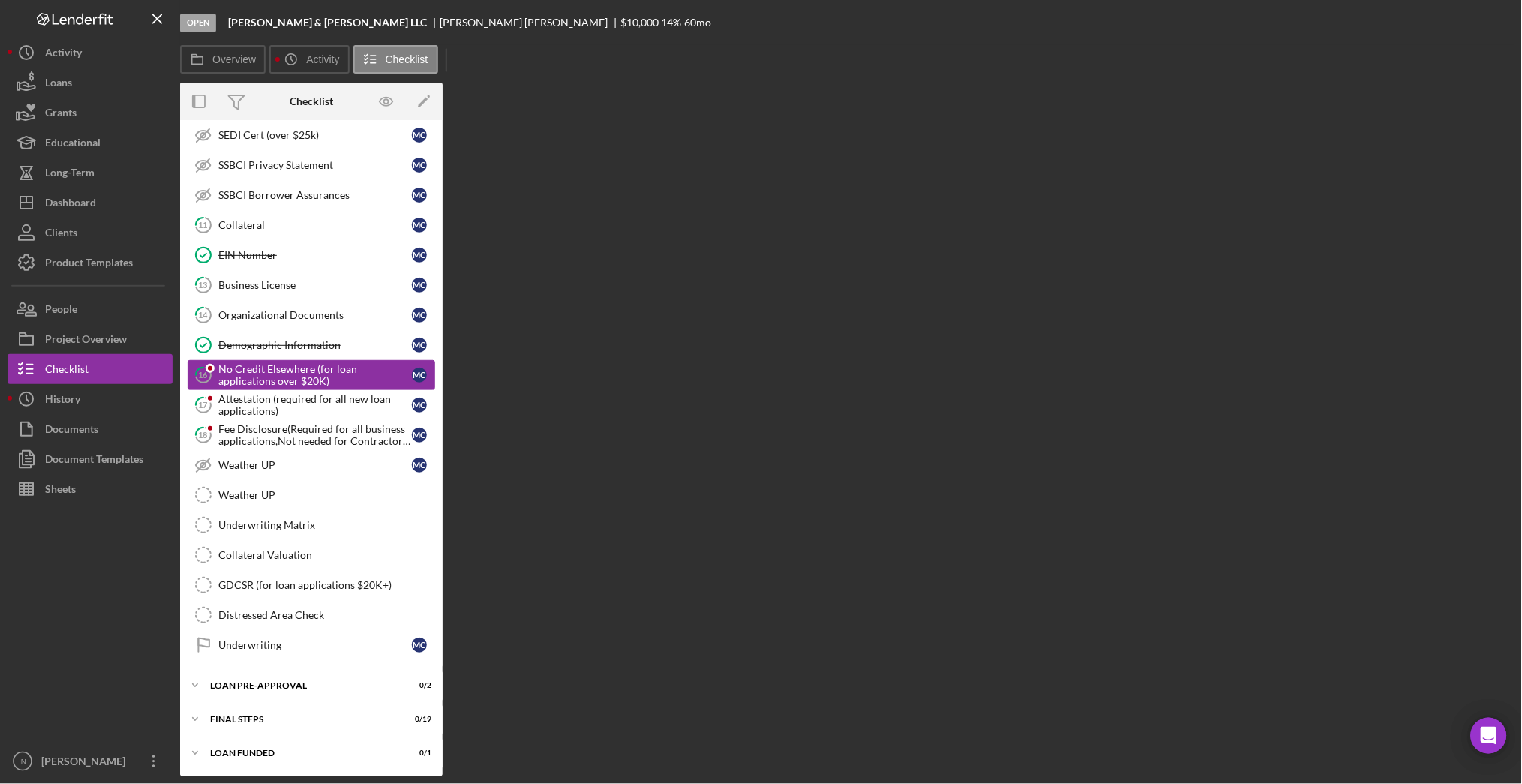
scroll to position [498, 0]
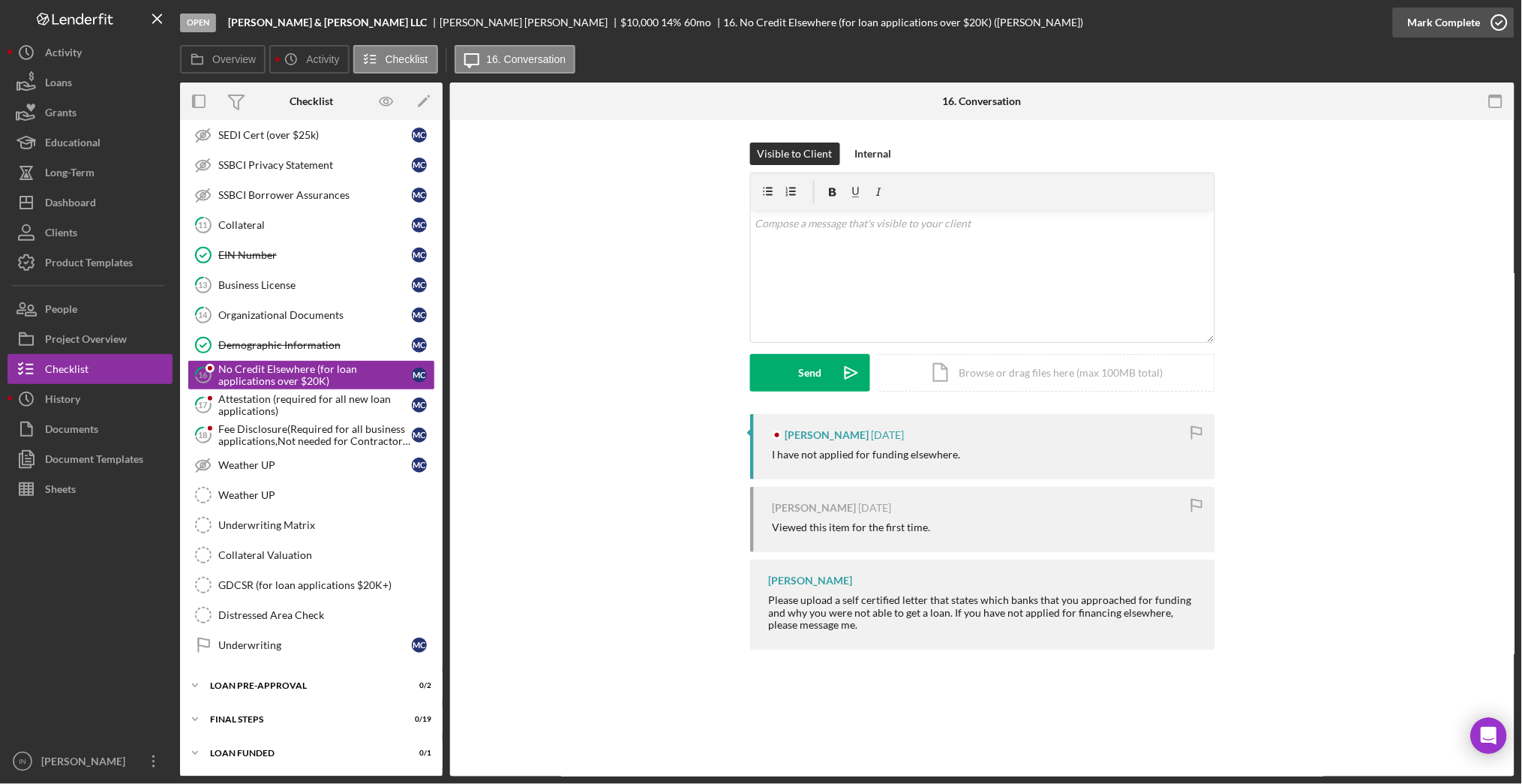
click at [1474, 27] on div "Mark Complete" at bounding box center [1444, 23] width 73 height 30
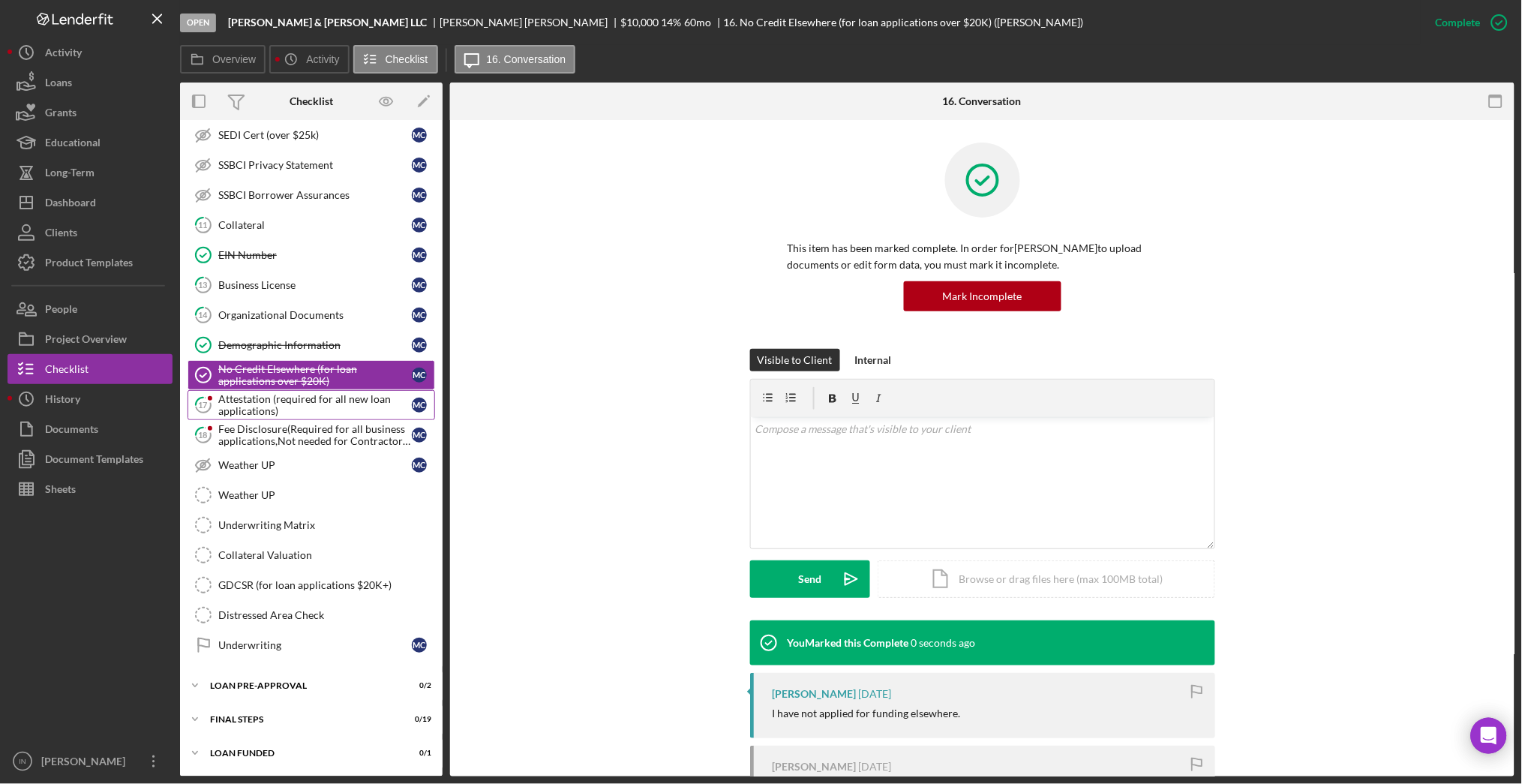
click at [249, 412] on div "Attestation (required for all new loan applications)" at bounding box center [315, 405] width 193 height 24
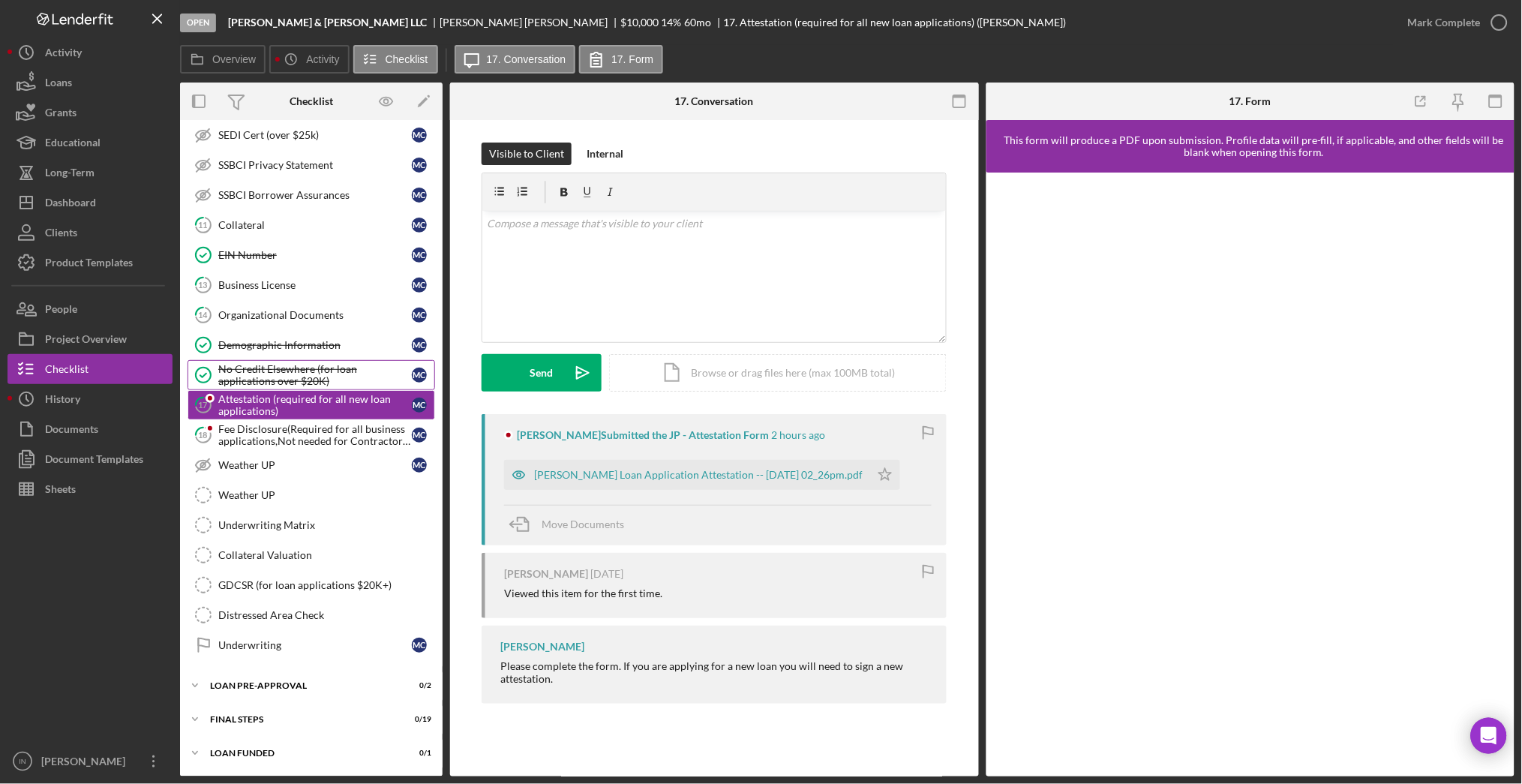
scroll to position [498, 0]
click at [1478, 15] on div "Mark Complete" at bounding box center [1444, 23] width 73 height 30
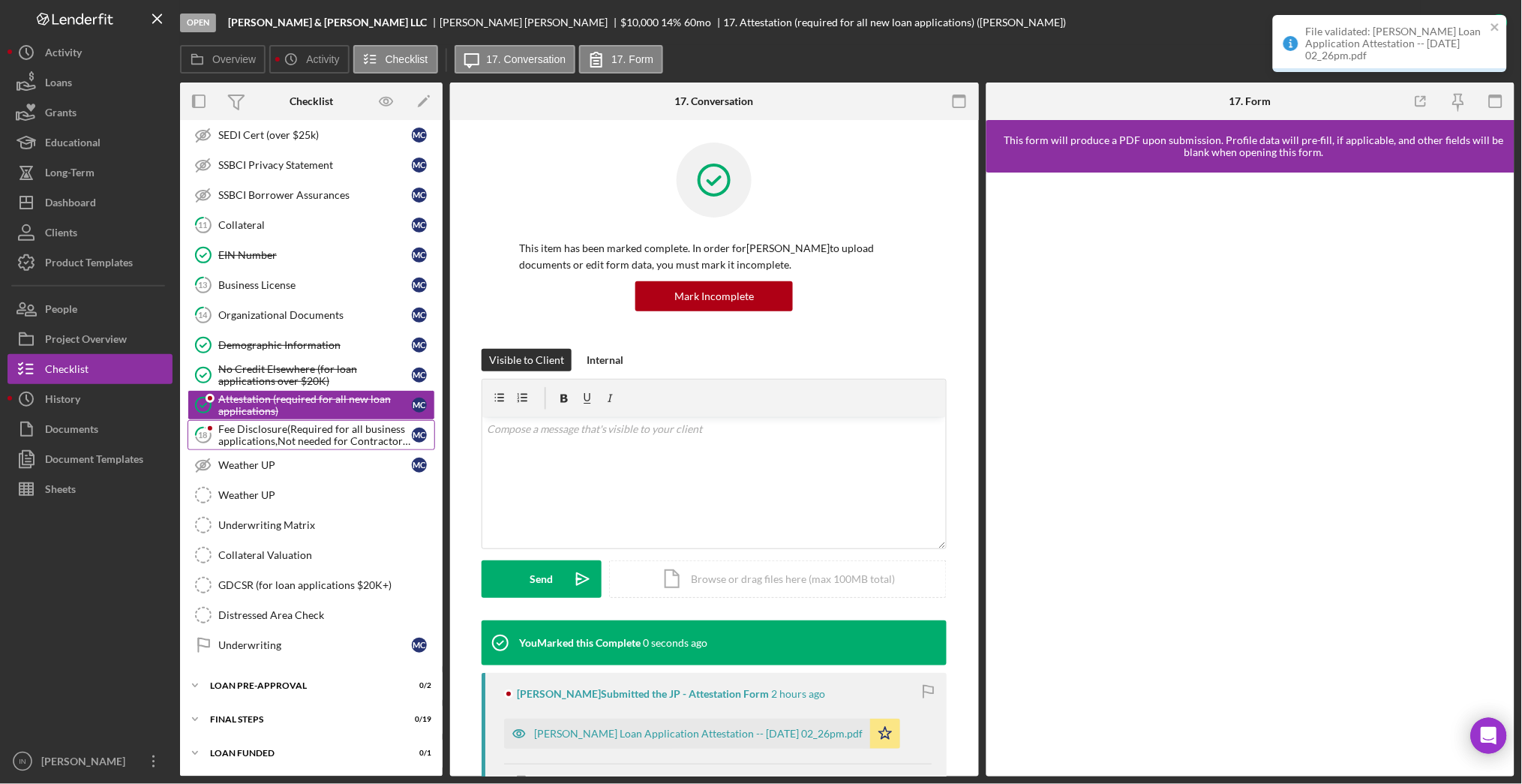
click at [280, 441] on div "Fee Disclosure(Required for all business applications,Not needed for Contractor…" at bounding box center [315, 436] width 193 height 24
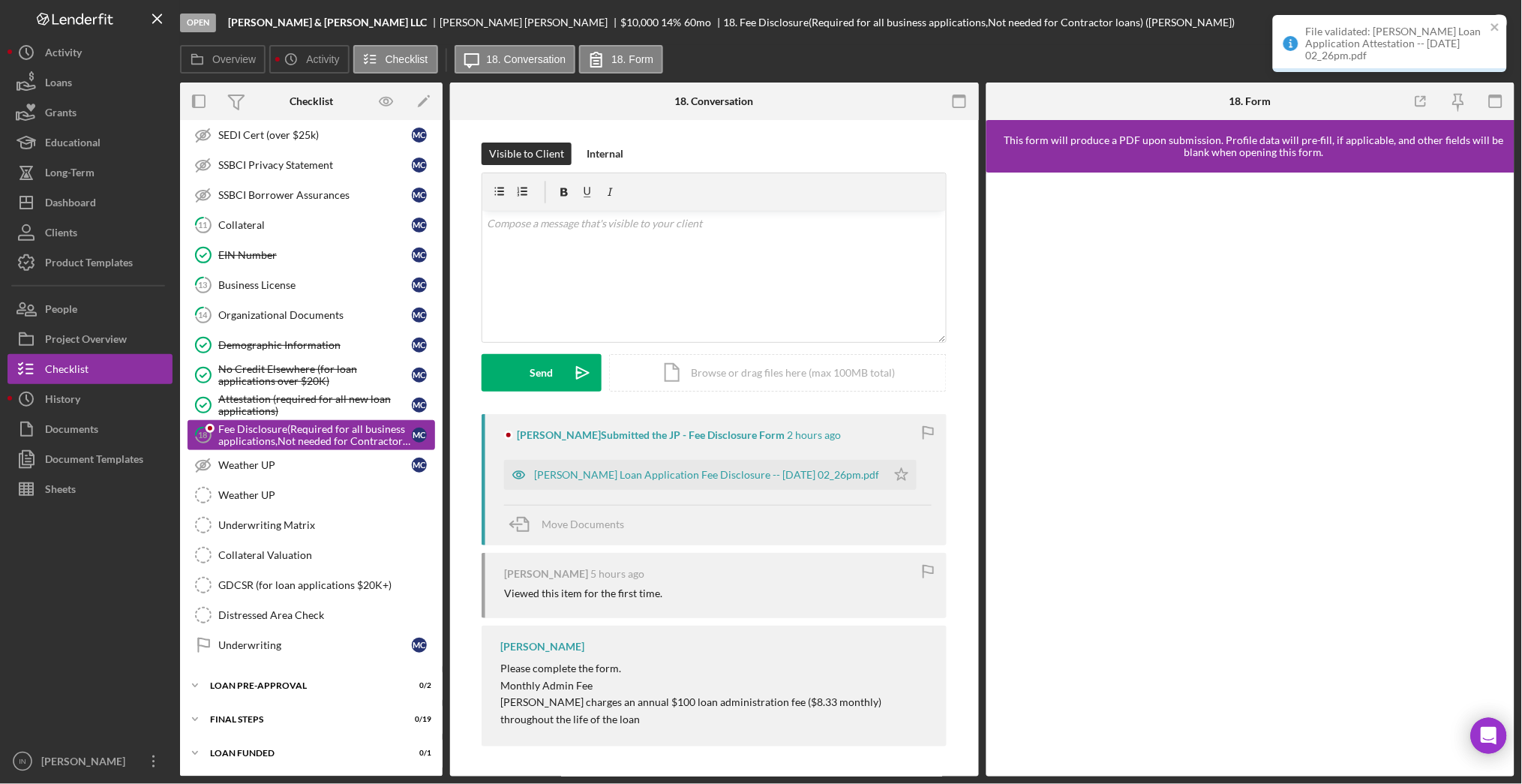
scroll to position [498, 0]
click at [1498, 23] on icon "close" at bounding box center [1496, 27] width 10 height 12
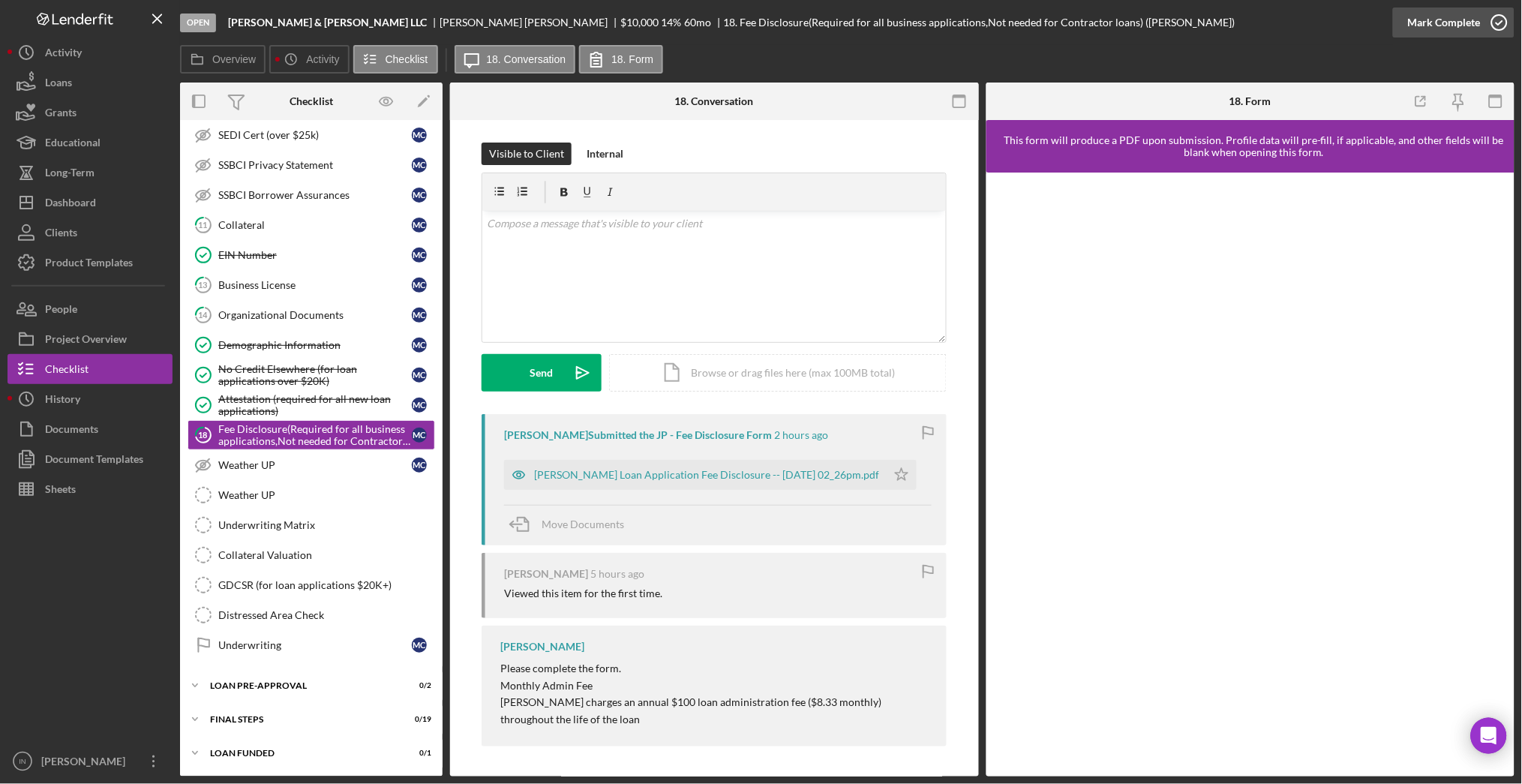
click at [1425, 30] on div "Mark Complete" at bounding box center [1444, 23] width 73 height 30
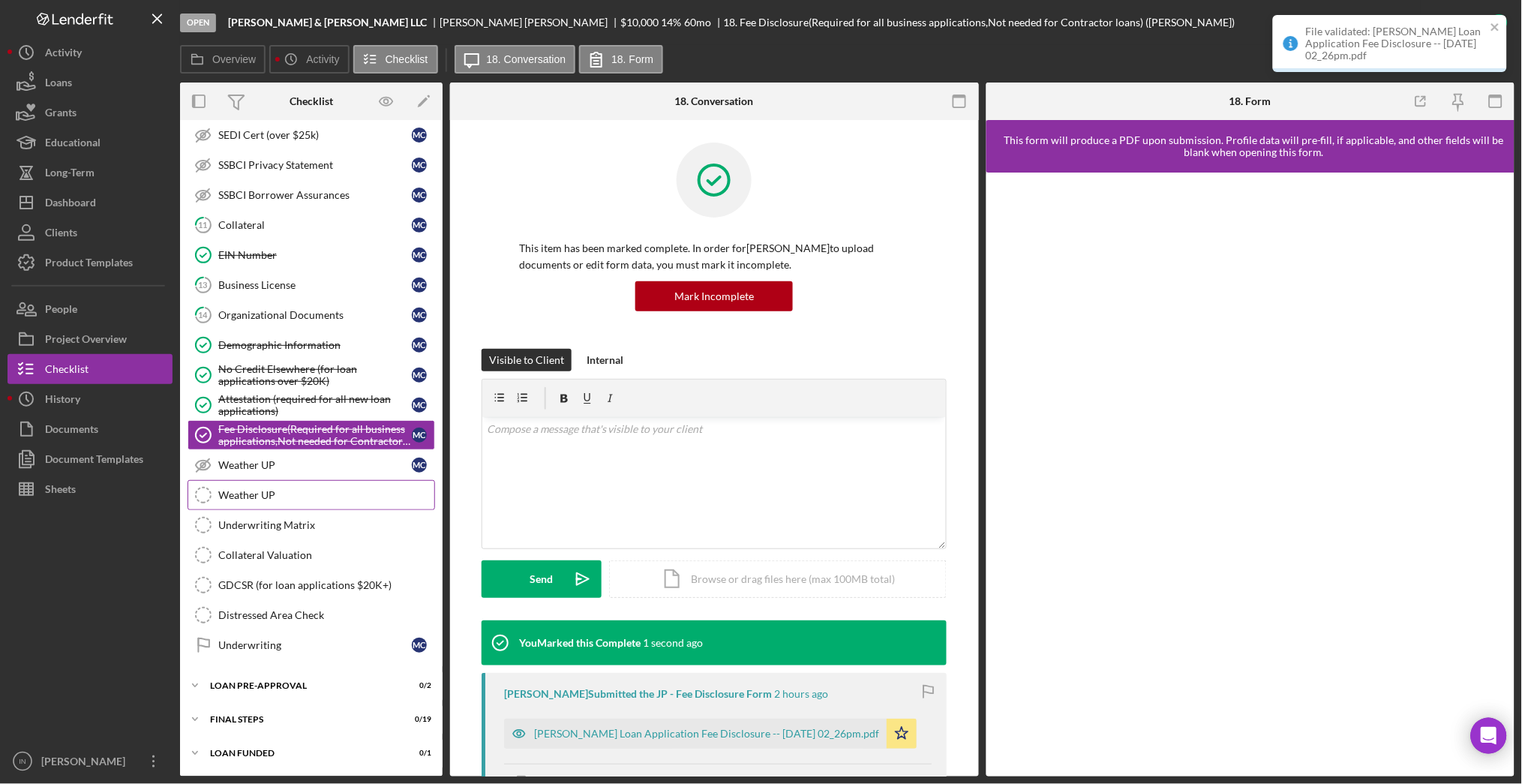
click at [300, 481] on link "Weather UP Weather UP" at bounding box center [311, 495] width 247 height 30
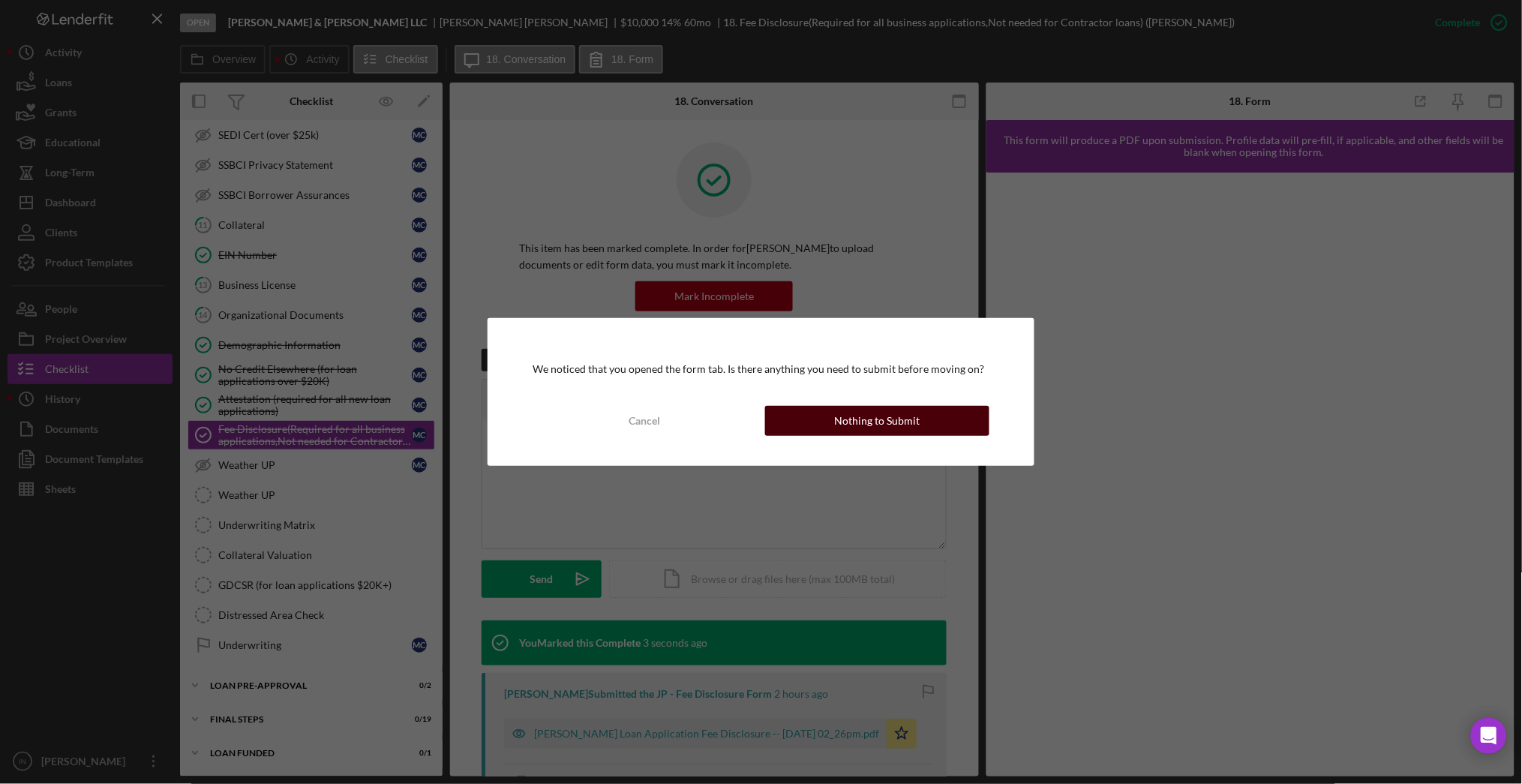
click at [914, 426] on div "Nothing to Submit" at bounding box center [876, 421] width 85 height 30
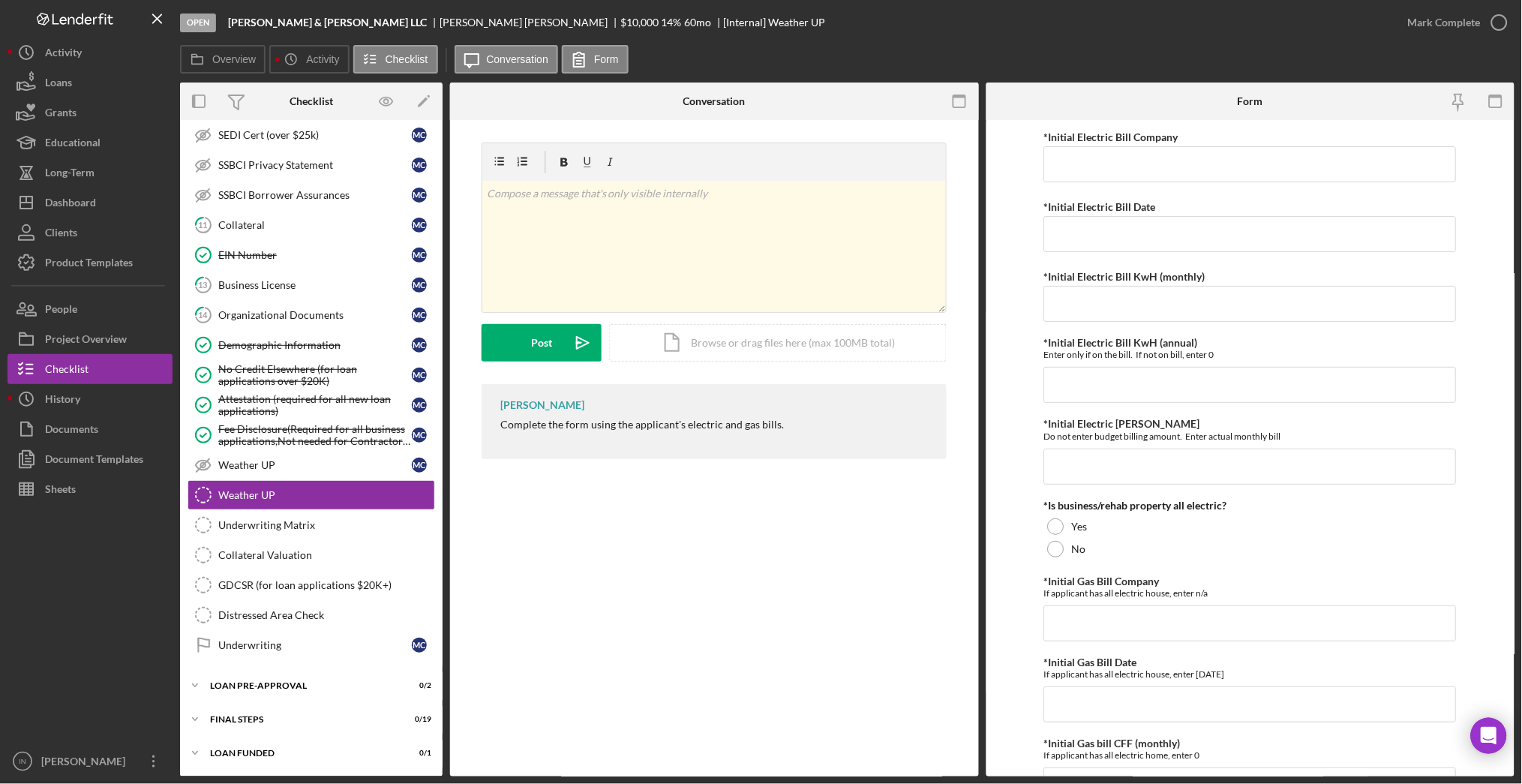
scroll to position [498, 0]
click at [1417, 21] on div "Mark Complete" at bounding box center [1444, 23] width 73 height 30
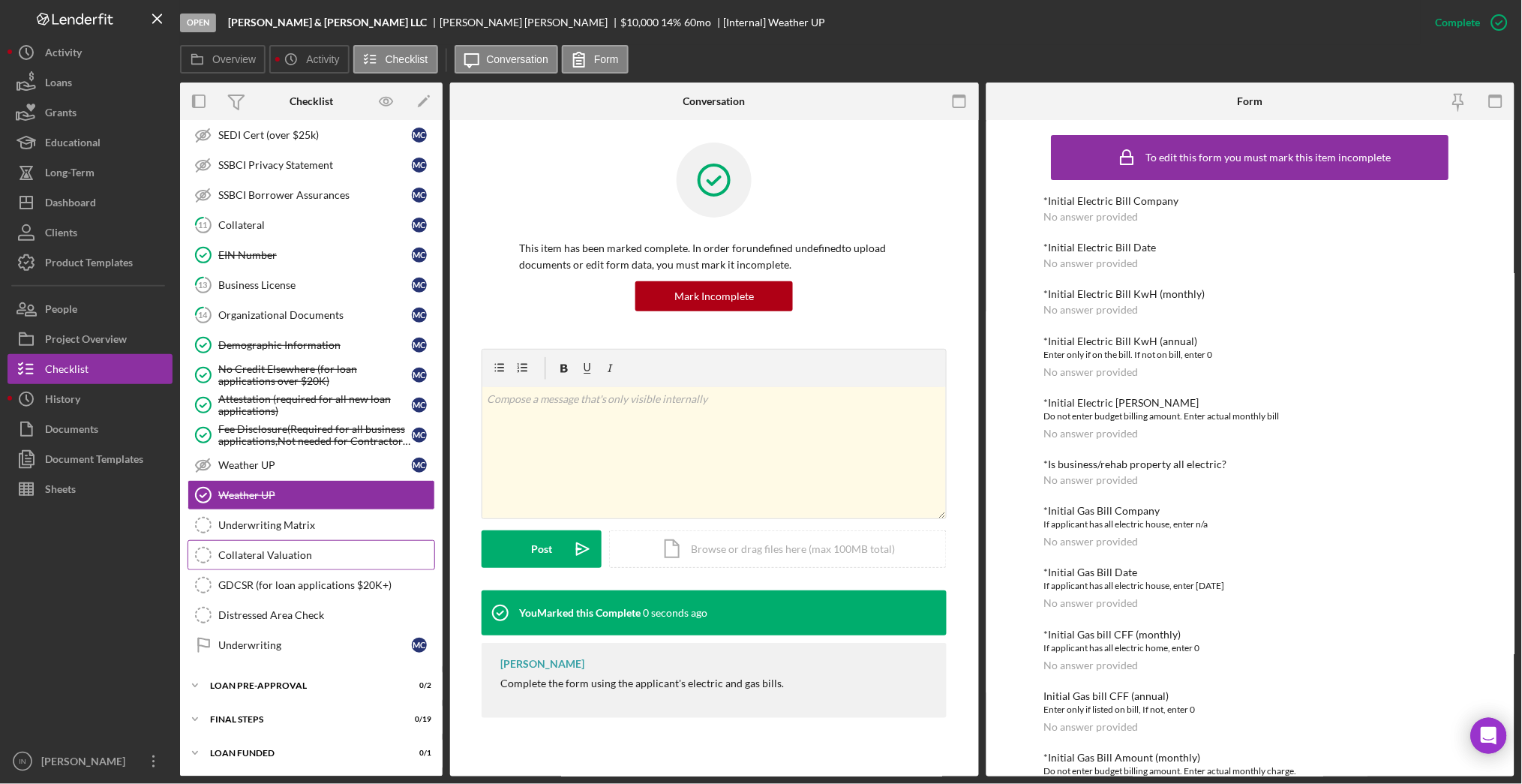
click at [301, 561] on link "Collateral Valuation Collateral Valuation" at bounding box center [311, 555] width 247 height 30
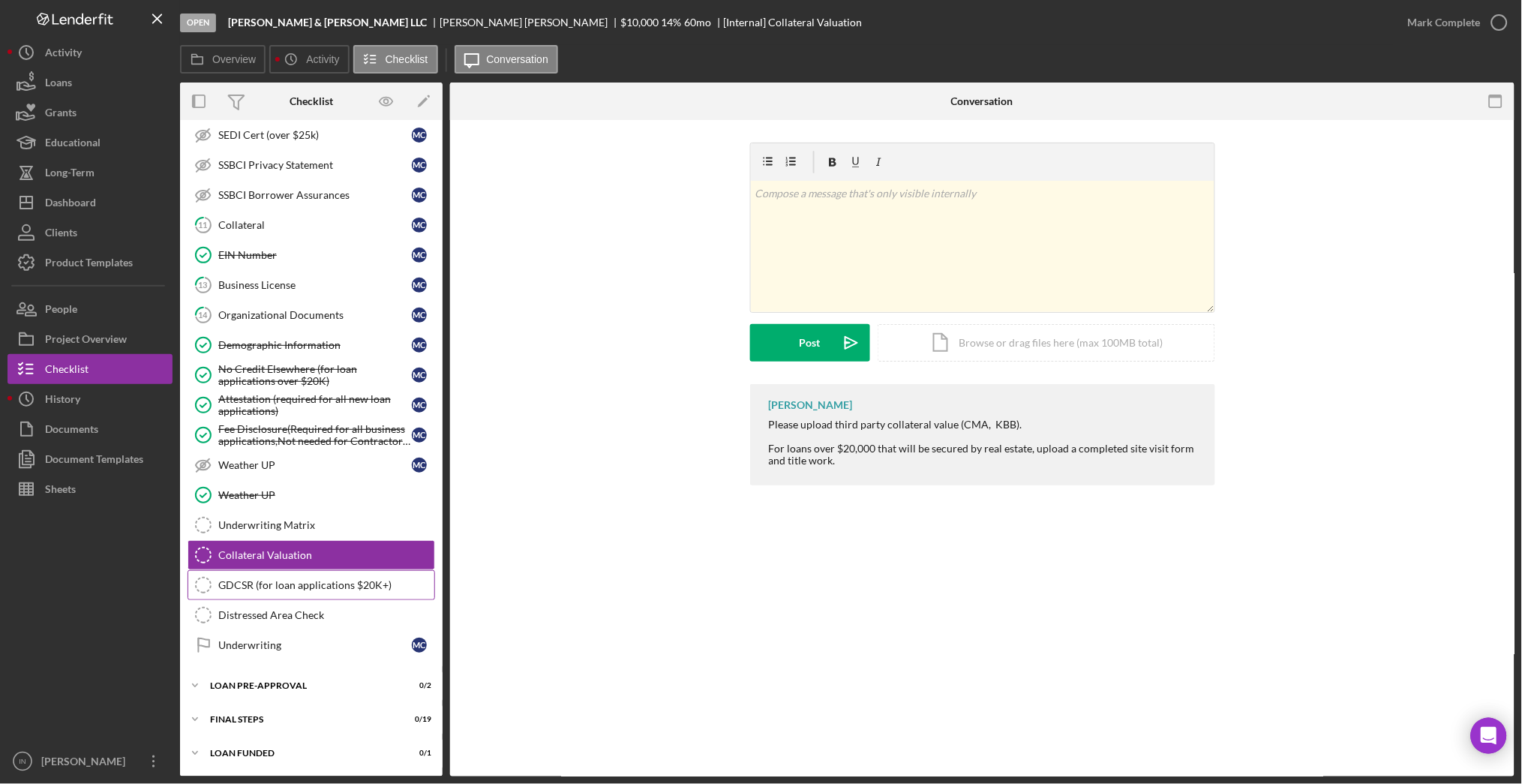
click at [301, 573] on link "GDCSR (for loan applications $20K+) GDCSR (for loan applications $20K+)" at bounding box center [311, 585] width 247 height 30
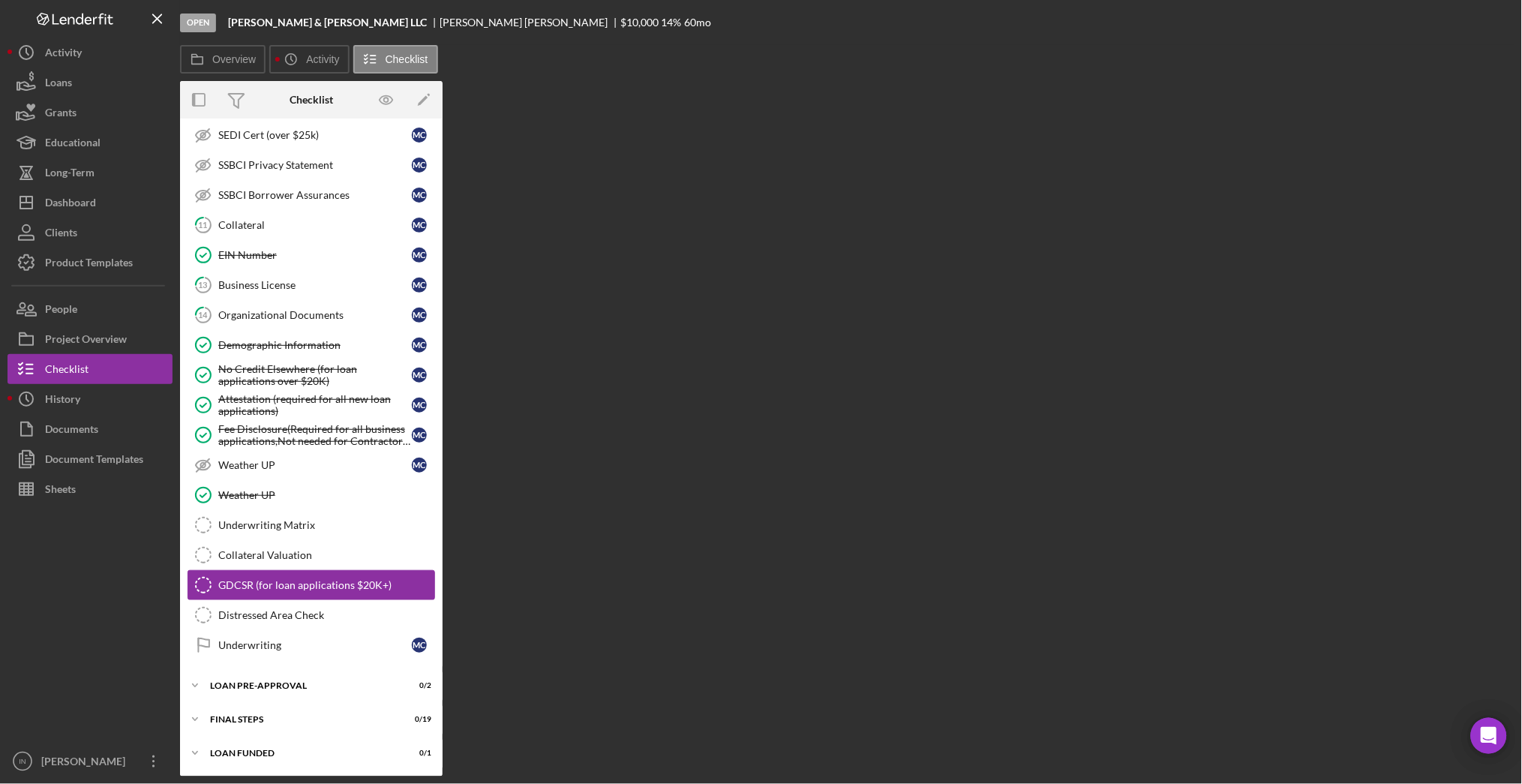
scroll to position [498, 0]
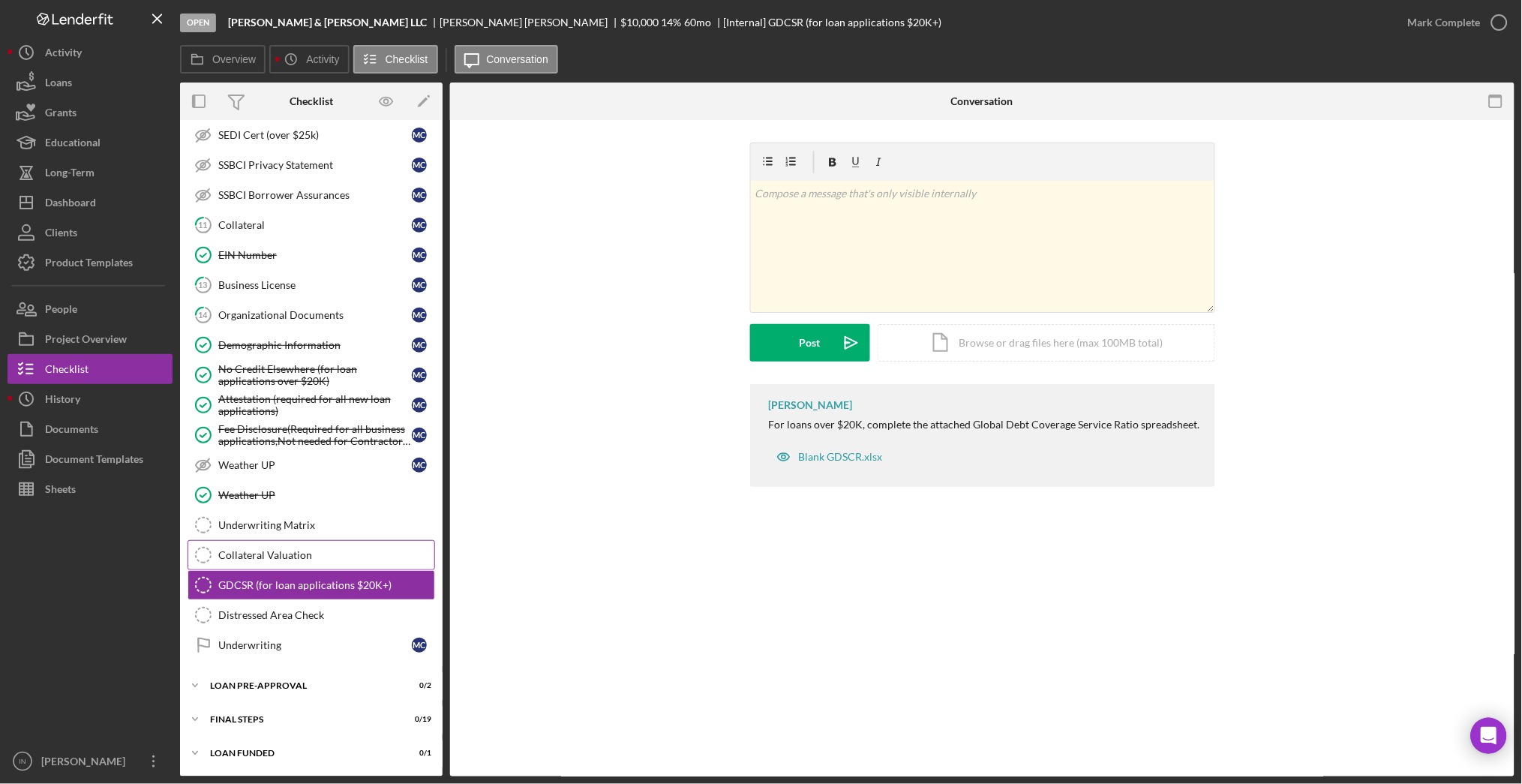
click at [320, 552] on div "Collateral Valuation" at bounding box center [327, 555] width 216 height 12
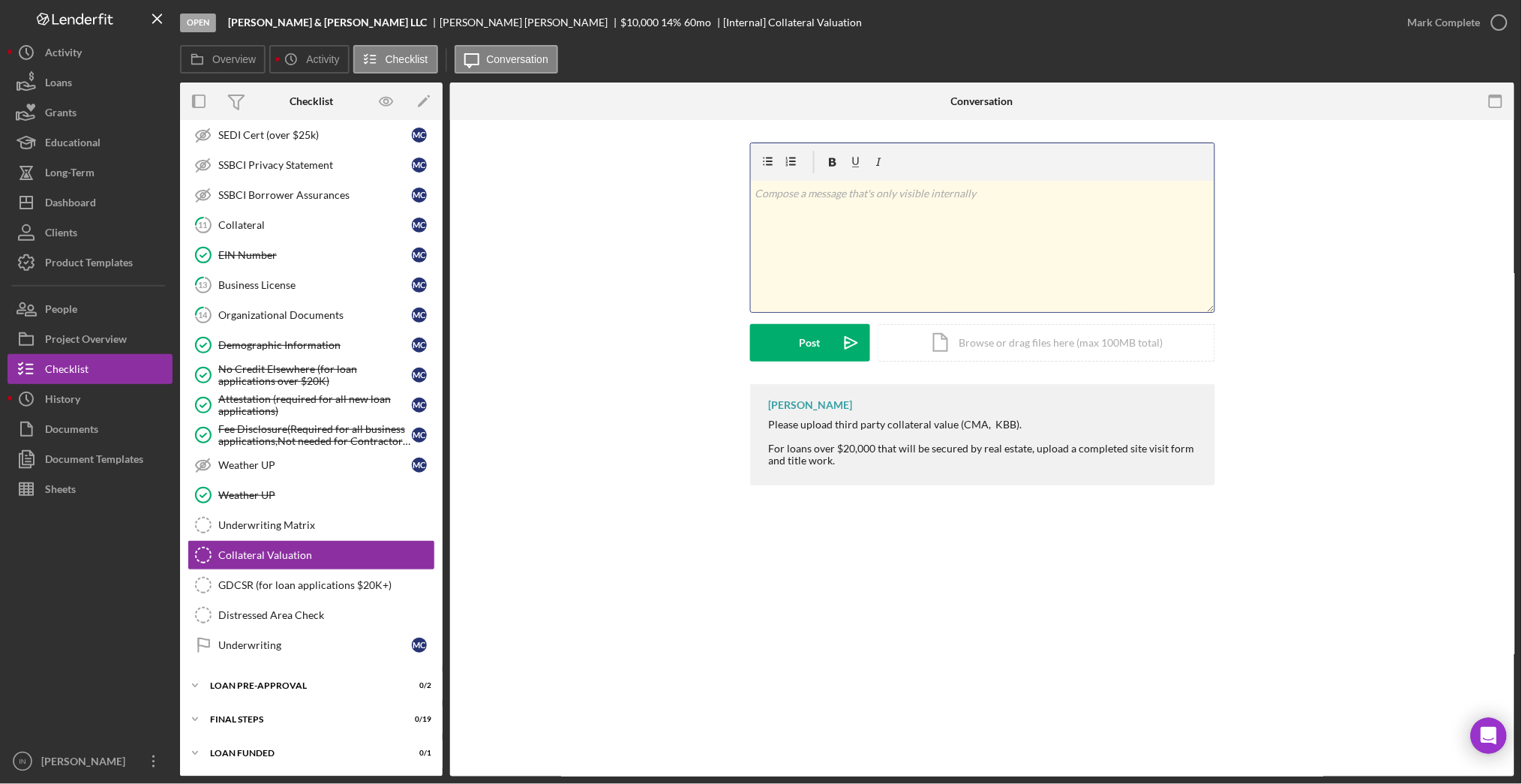
click at [935, 210] on div "v Color teal Color pink Remove color Add row above Add row below Add column bef…" at bounding box center [983, 246] width 463 height 132
click at [788, 341] on button "Post Icon/icon-invite-send" at bounding box center [810, 342] width 120 height 37
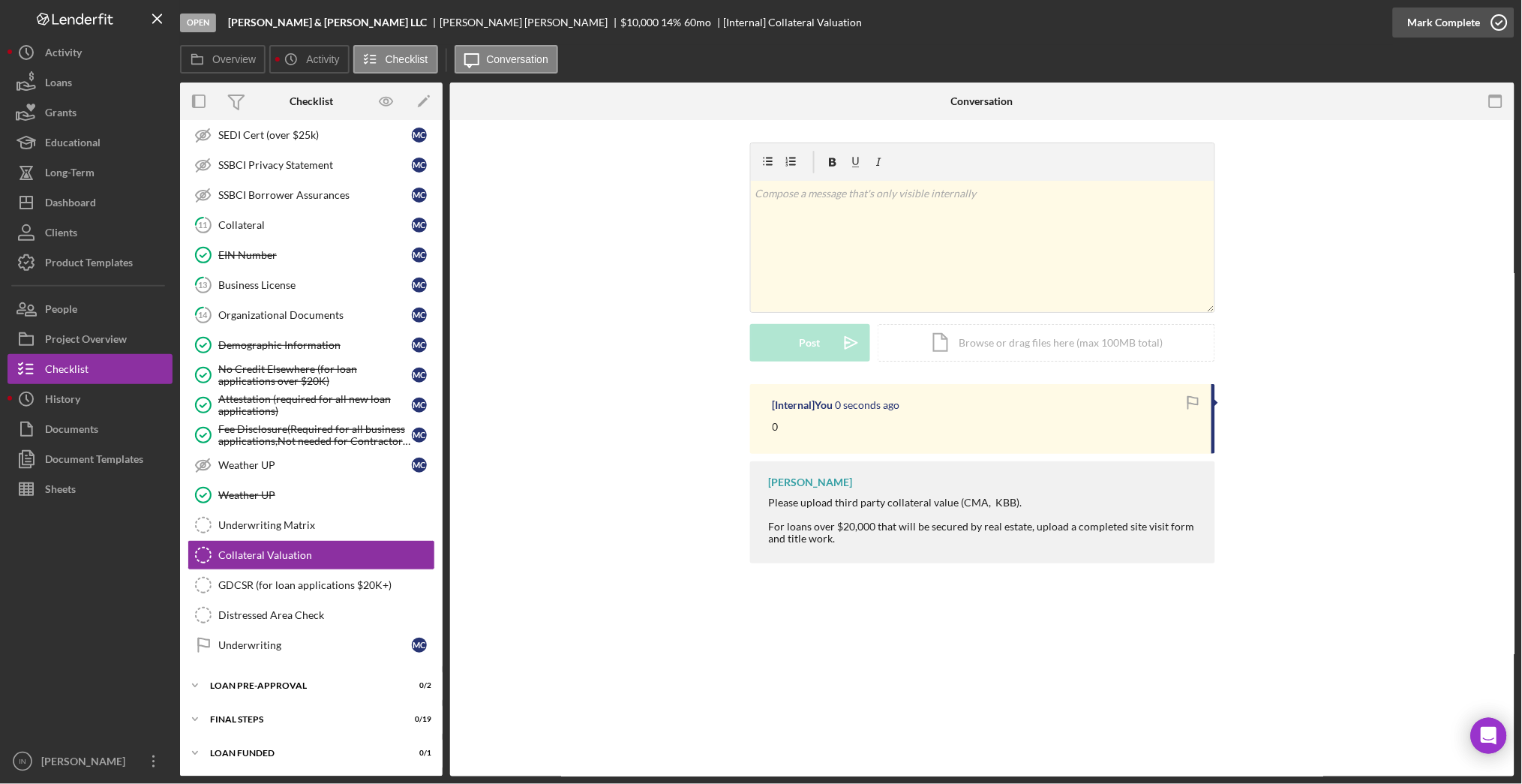
click at [1496, 21] on icon "button" at bounding box center [1499, 22] width 37 height 37
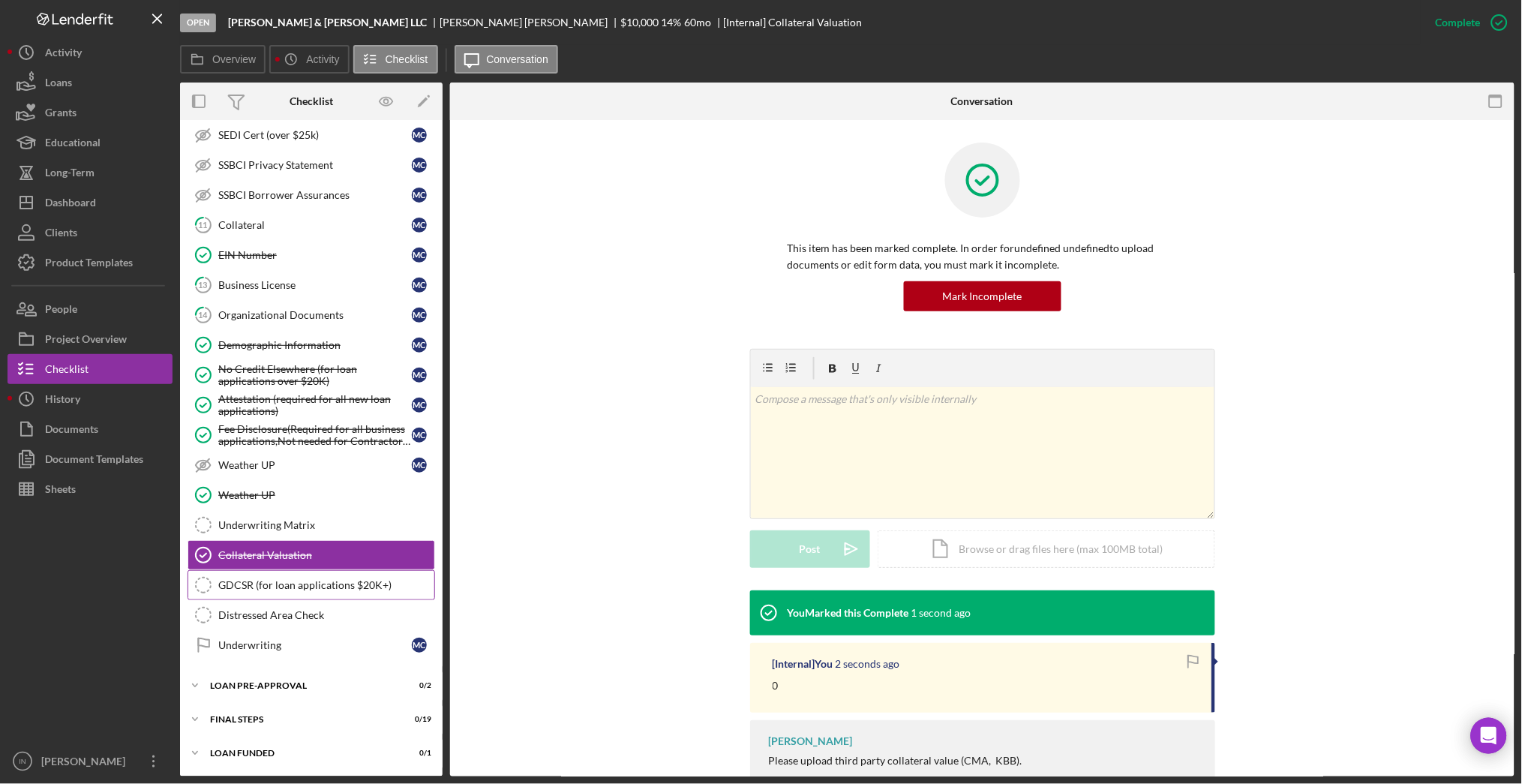
click at [273, 580] on div "GDCSR (for loan applications $20K+)" at bounding box center [327, 585] width 216 height 12
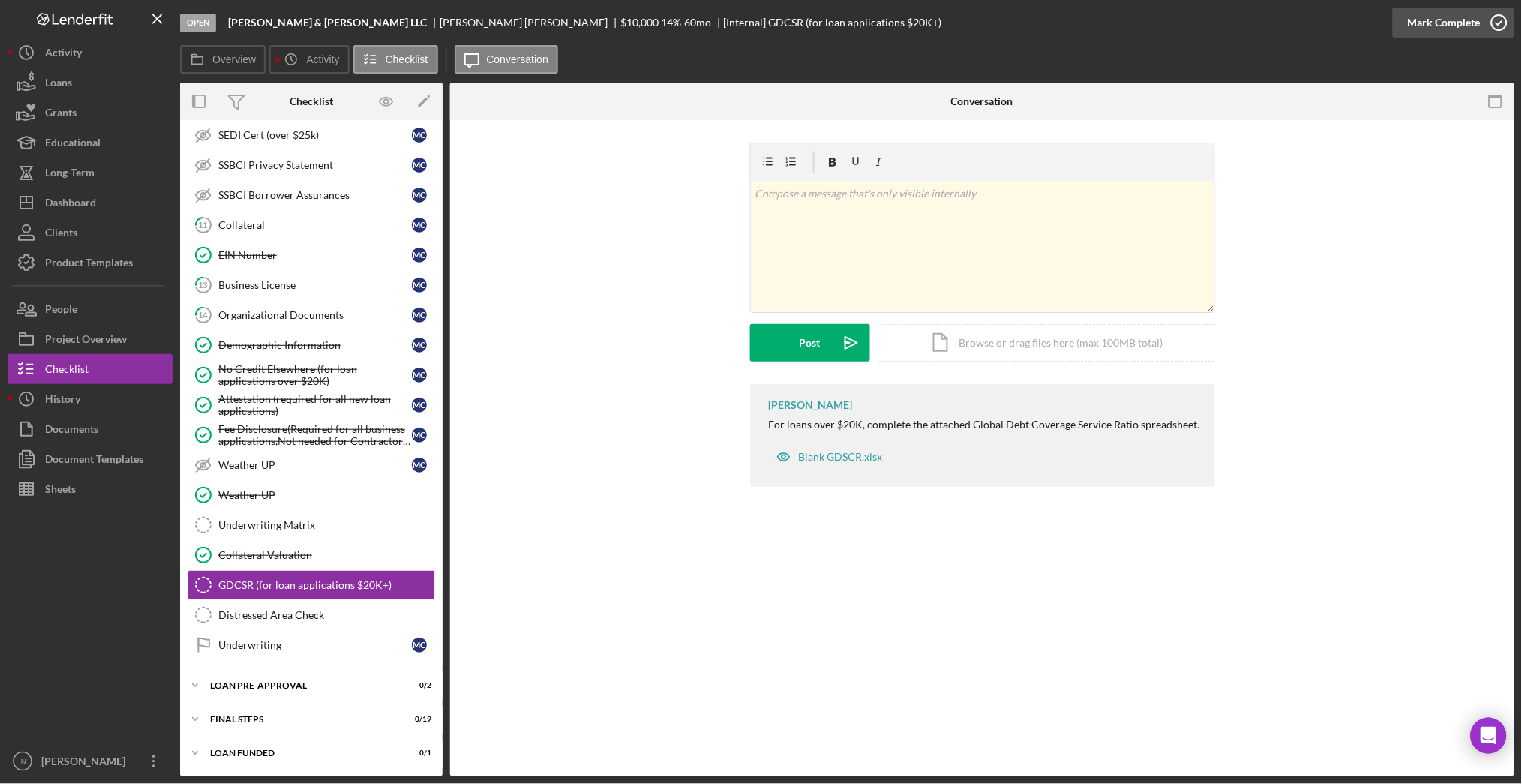
click at [1469, 24] on div "Mark Complete" at bounding box center [1444, 23] width 73 height 30
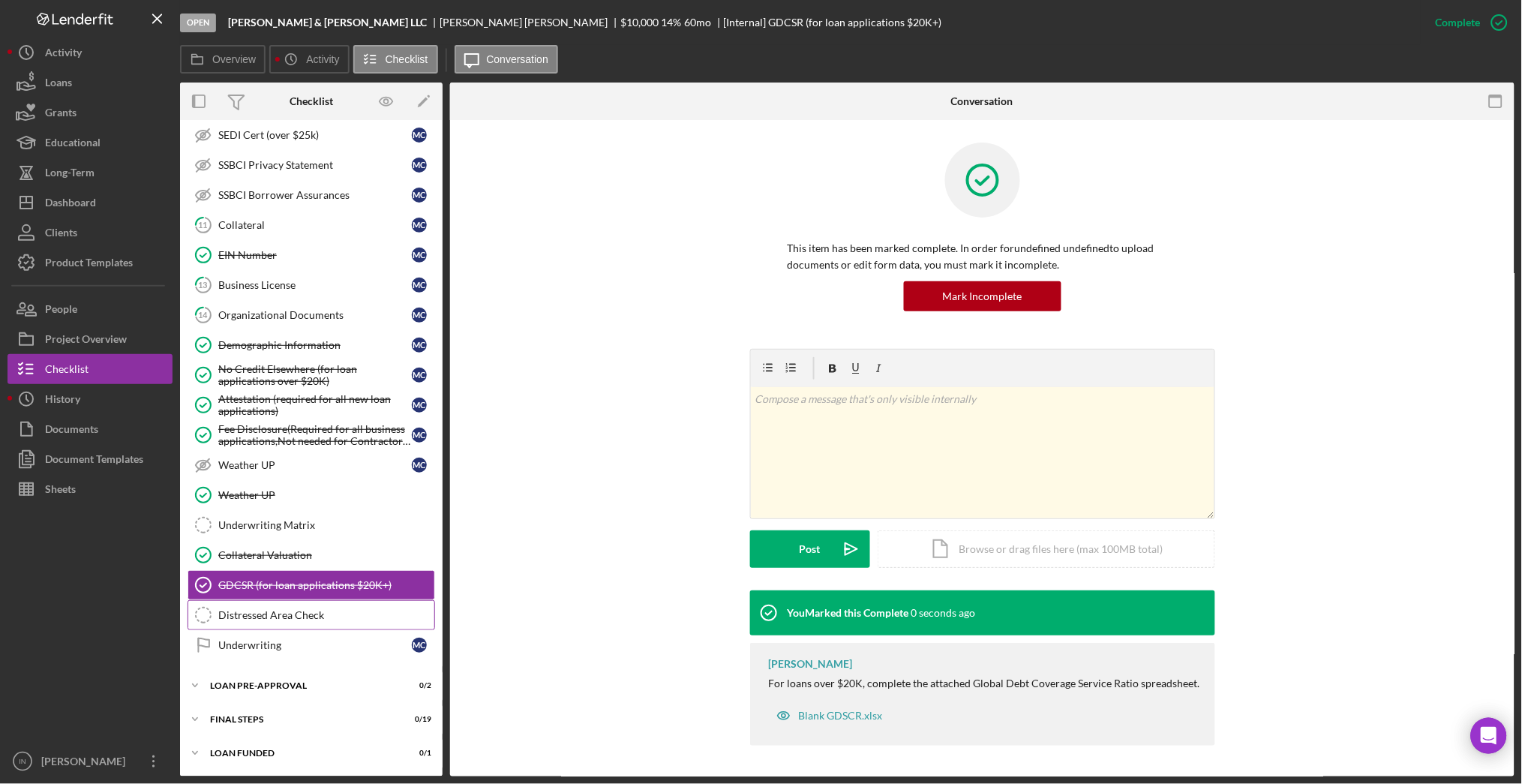
click at [279, 622] on link "Distressed Area Check Distressed Area Check" at bounding box center [311, 615] width 247 height 30
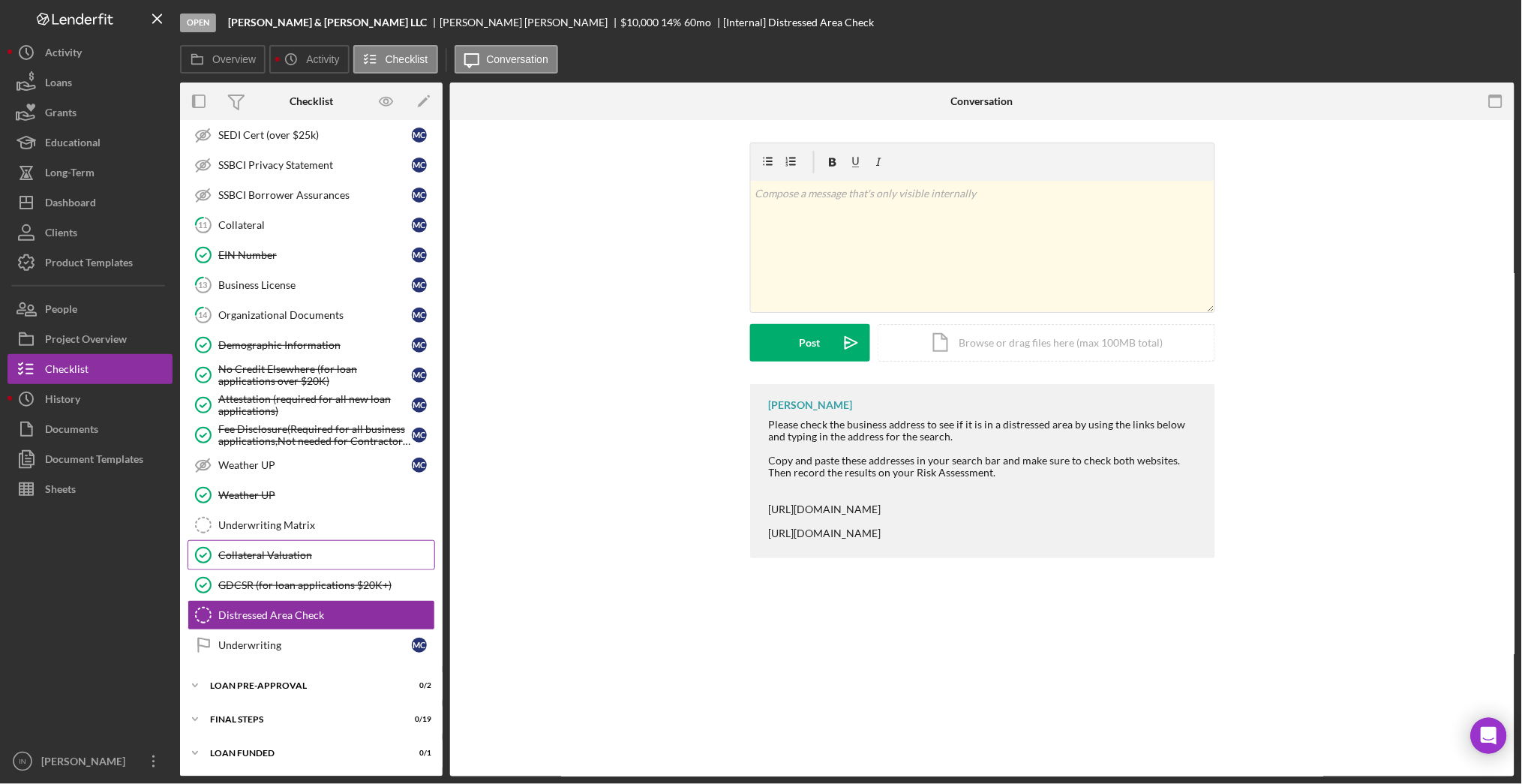
scroll to position [498, 0]
click at [1441, 16] on div "Mark Complete" at bounding box center [1444, 23] width 73 height 30
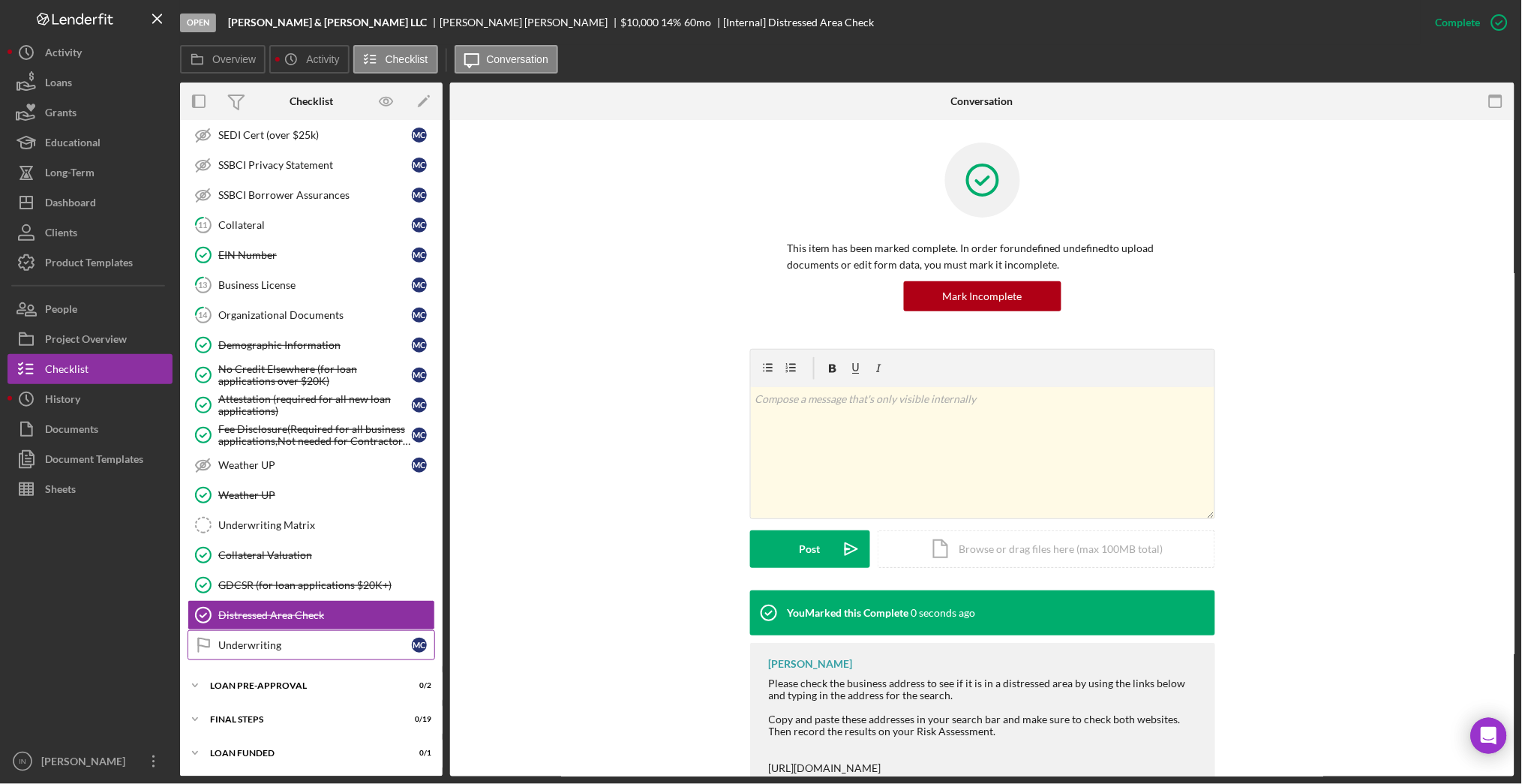
click at [246, 651] on div "Underwriting" at bounding box center [315, 645] width 193 height 12
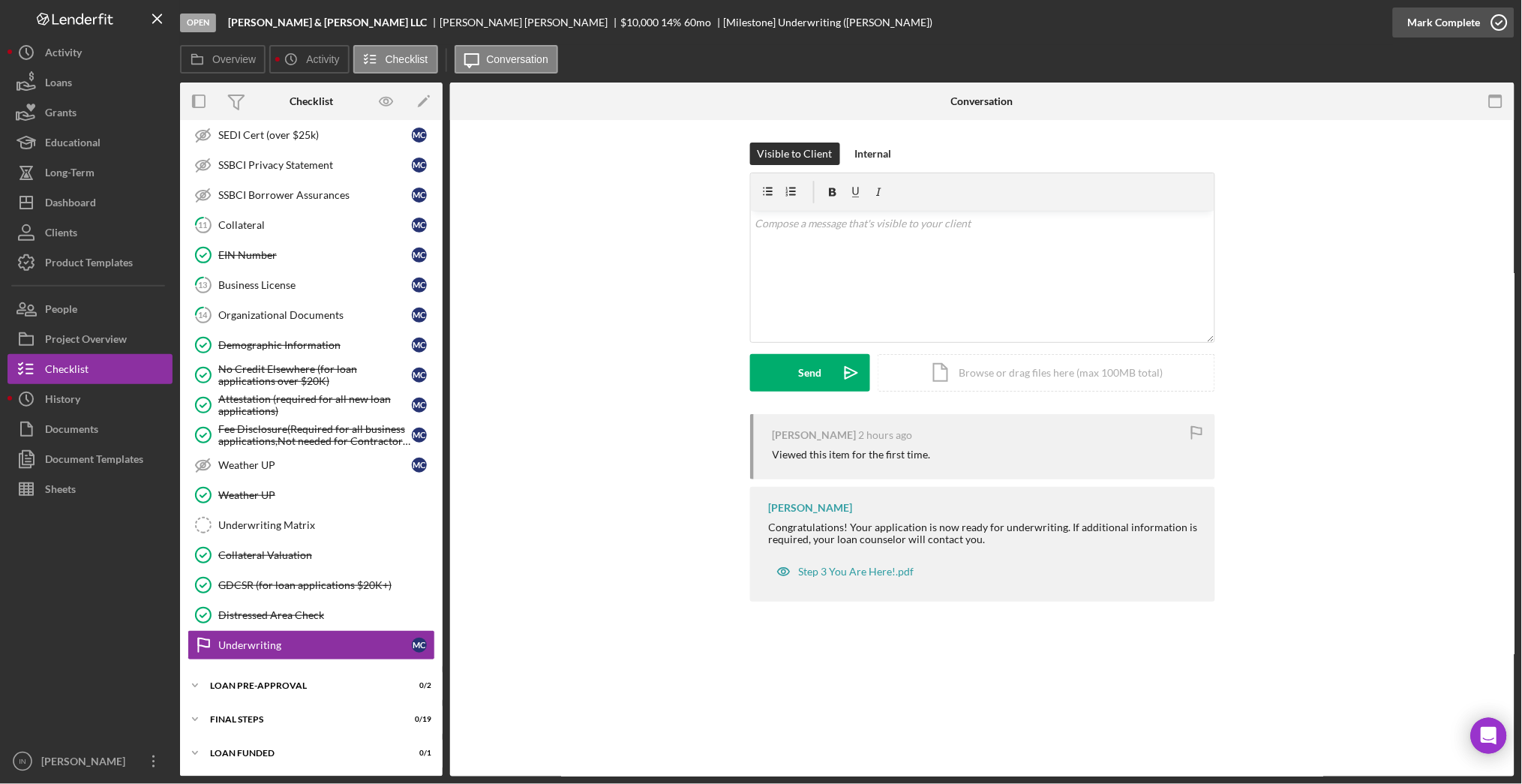
click at [1447, 17] on div "Mark Complete" at bounding box center [1444, 23] width 73 height 30
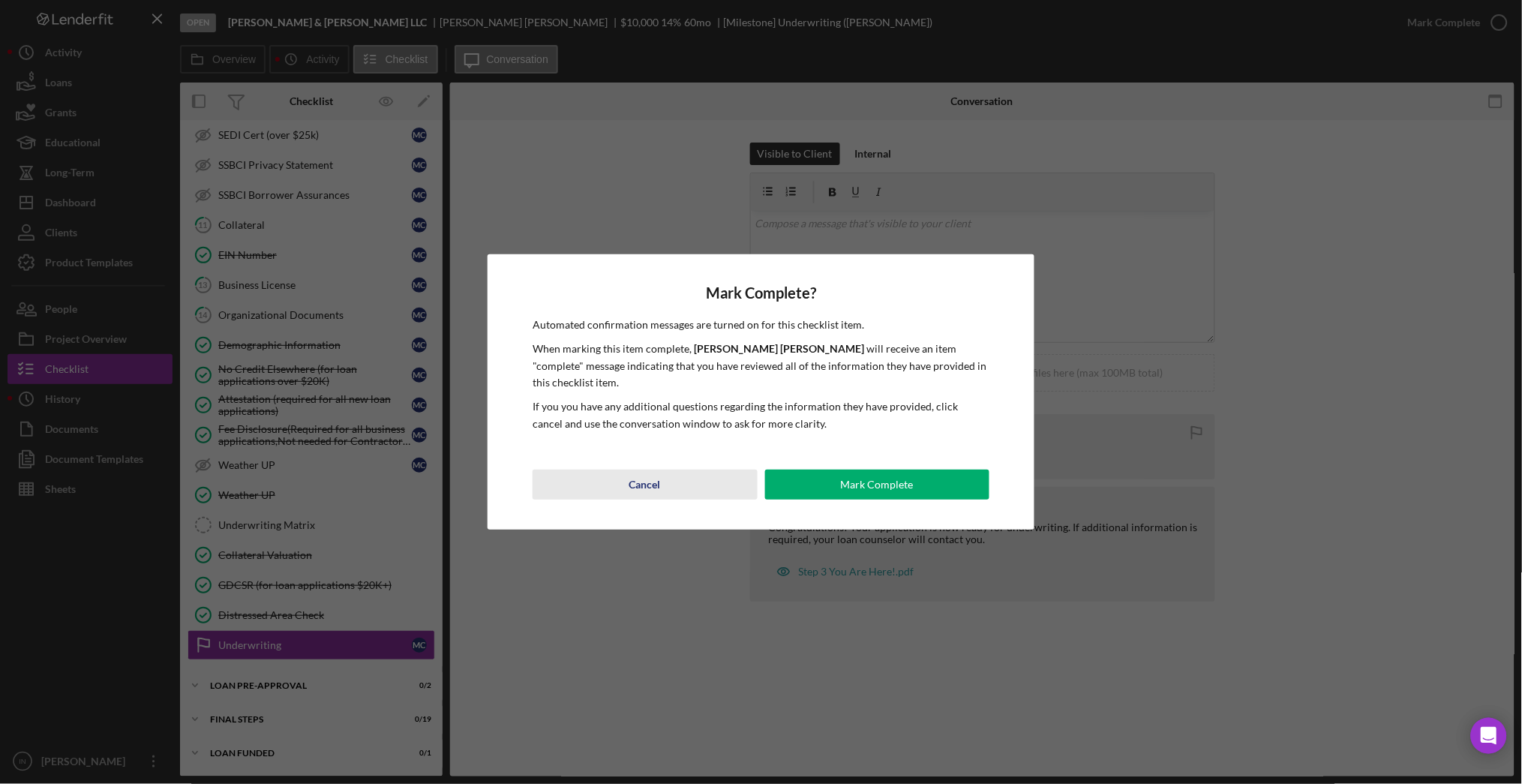
click at [661, 471] on button "Cancel" at bounding box center [644, 484] width 224 height 30
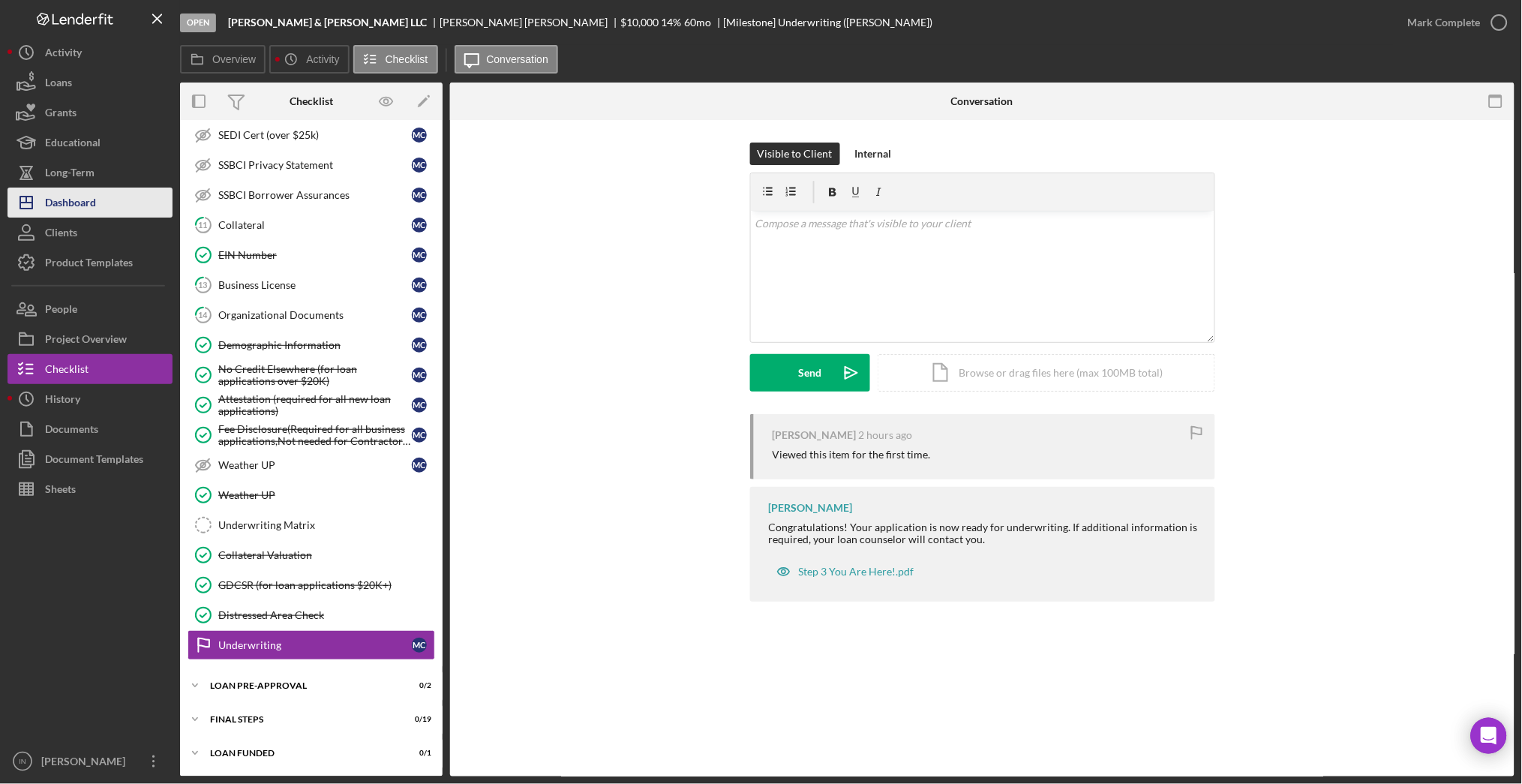
click at [78, 202] on div "Dashboard" at bounding box center [71, 204] width 51 height 34
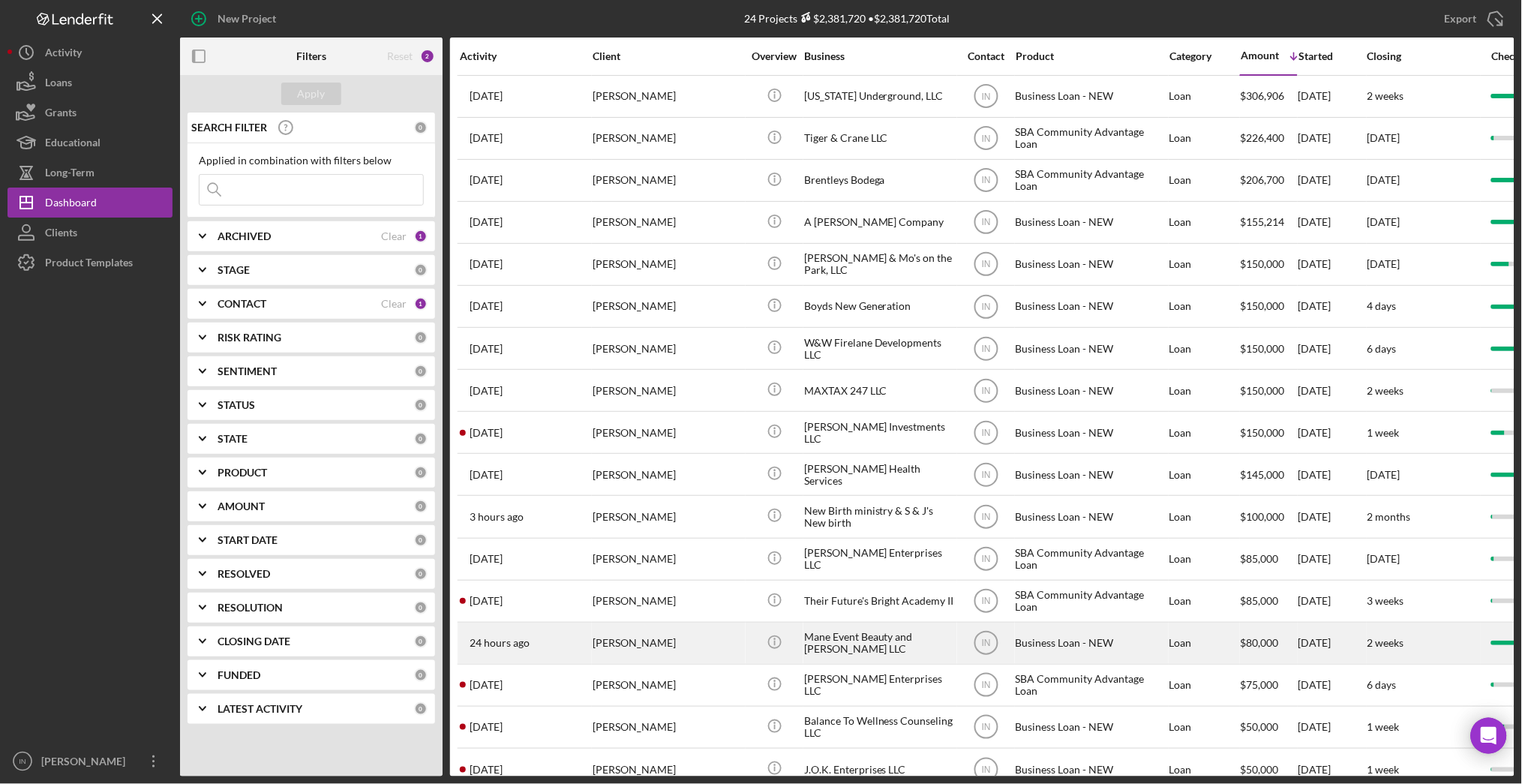
click at [722, 648] on div "[PERSON_NAME]" at bounding box center [667, 643] width 150 height 40
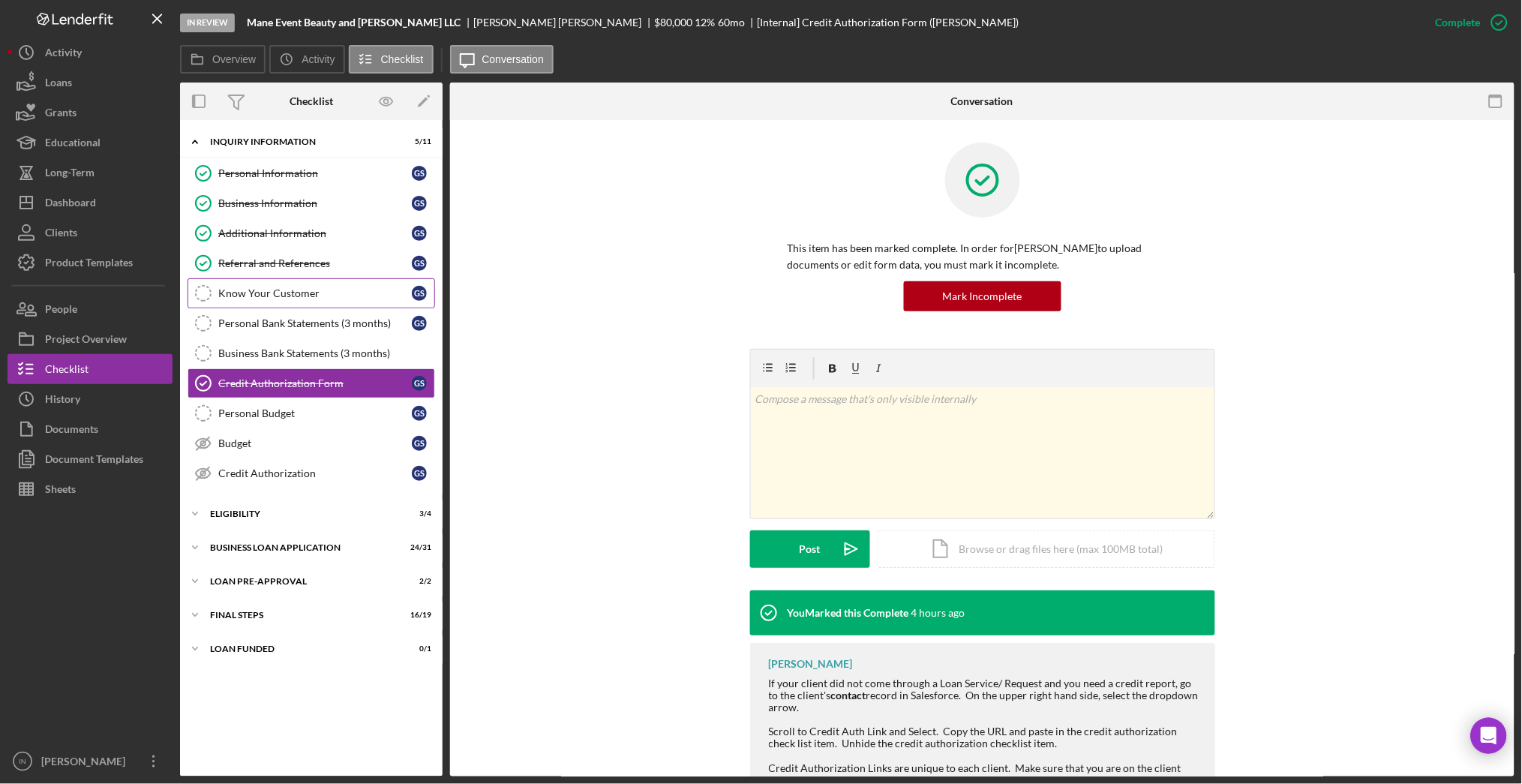
click at [293, 299] on div "Know Your Customer" at bounding box center [315, 294] width 193 height 12
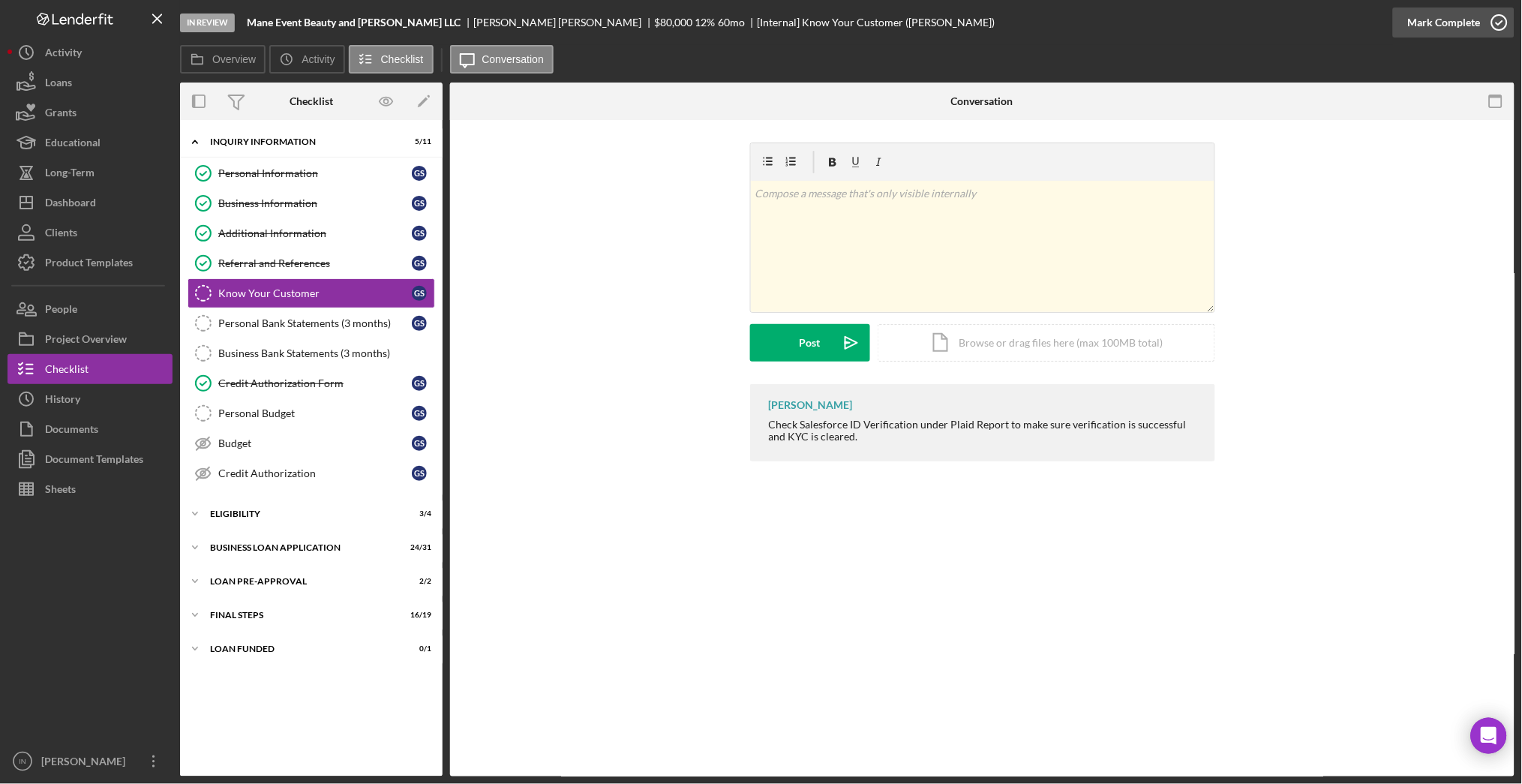
click at [1428, 22] on div "Mark Complete" at bounding box center [1444, 23] width 73 height 30
